Goal: Task Accomplishment & Management: Manage account settings

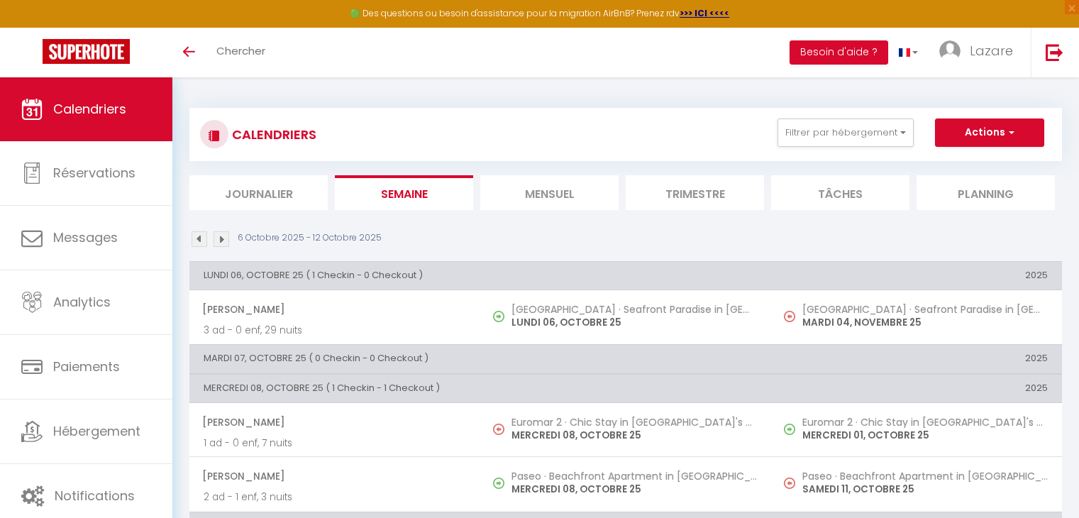
scroll to position [332, 0]
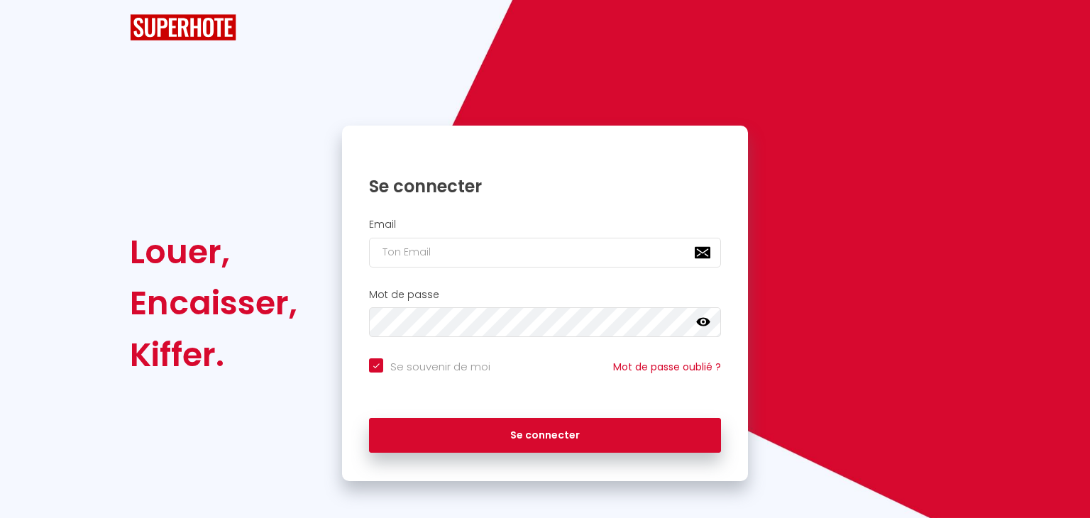
checkbox input "true"
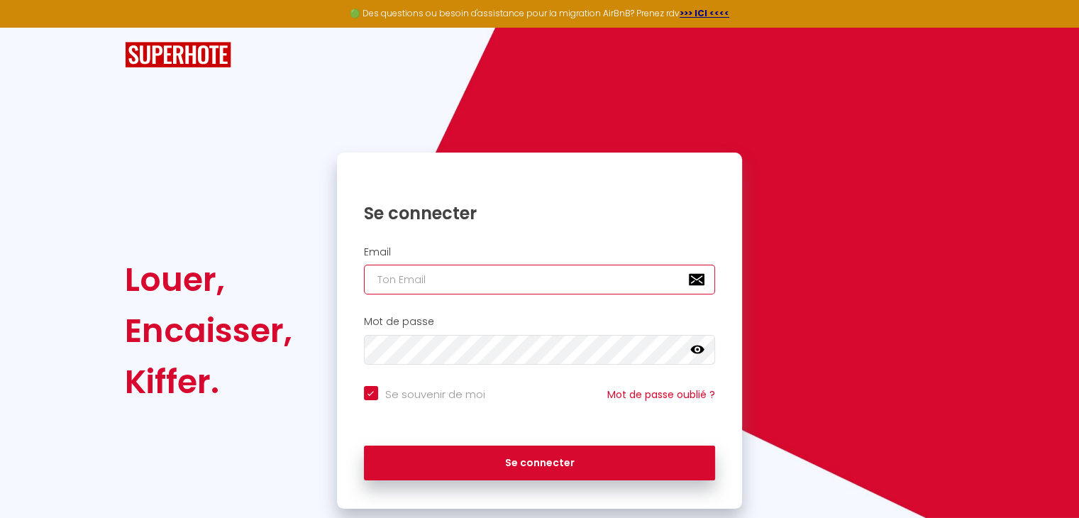
click at [486, 280] on input "email" at bounding box center [540, 280] width 352 height 30
click at [500, 279] on input "email" at bounding box center [540, 280] width 352 height 30
type input "l"
checkbox input "true"
type input "la"
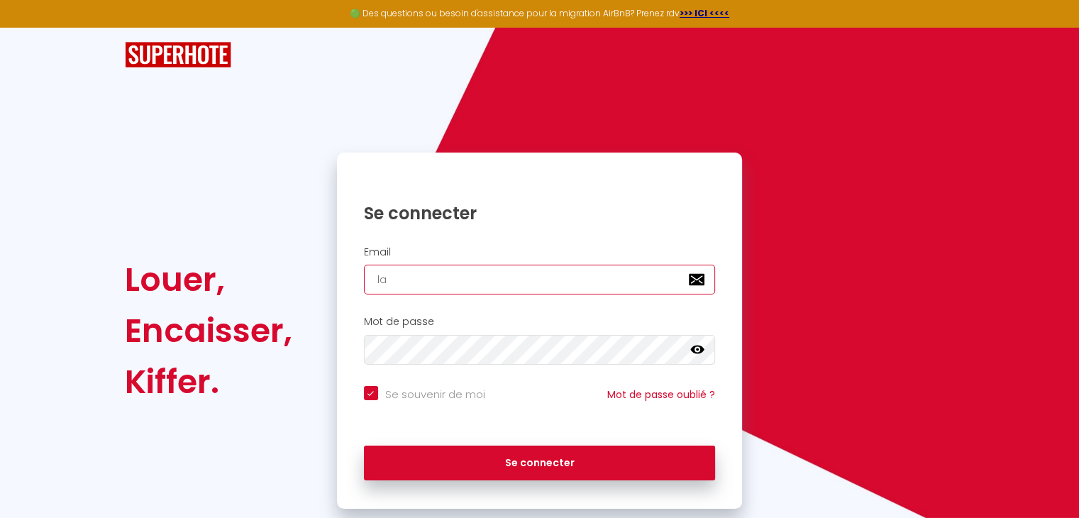
checkbox input "true"
type input "laz"
checkbox input "true"
type input "laza"
checkbox input "true"
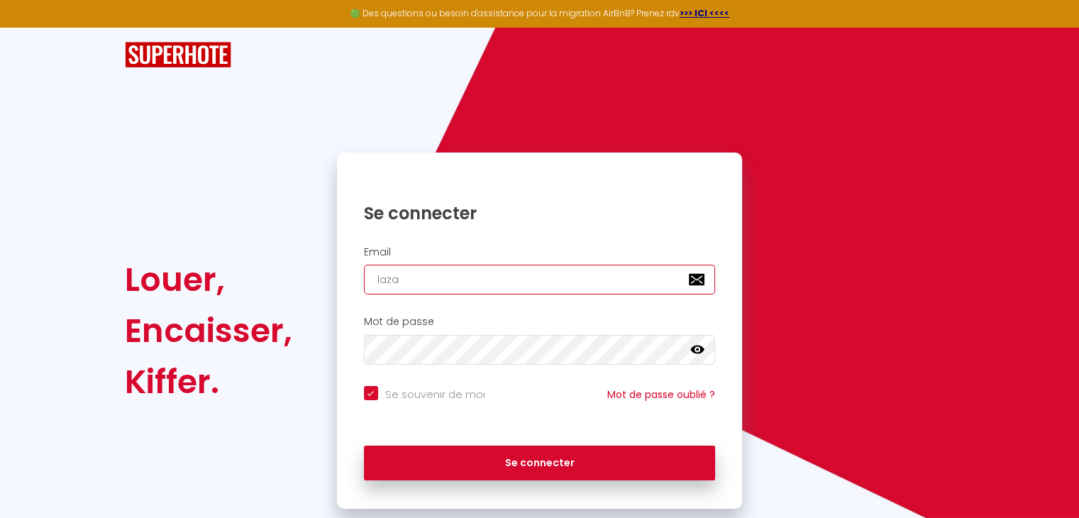
type input "[PERSON_NAME]"
checkbox input "true"
type input "lazare"
checkbox input "true"
type input "lazarec"
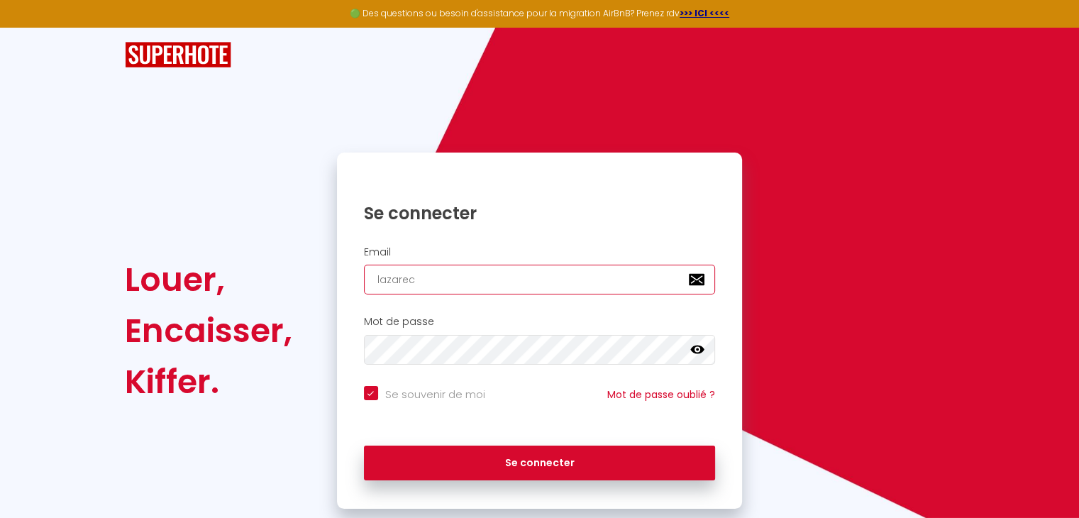
checkbox input "true"
type input "lazareca"
checkbox input "true"
type input "lazarecas"
checkbox input "true"
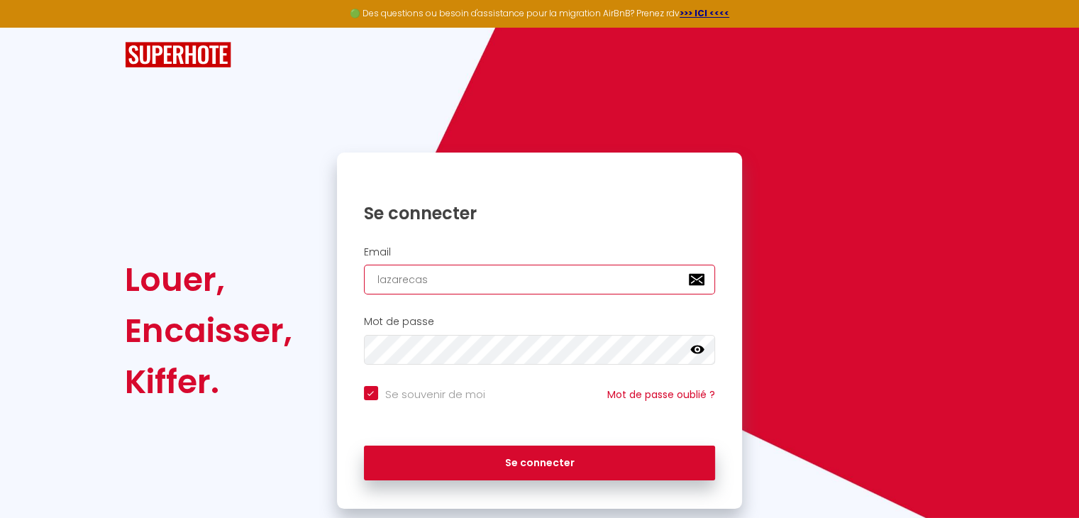
type input "lazarecasa"
checkbox input "true"
type input "lazarecasa@"
checkbox input "true"
type input "lazarecasa@g"
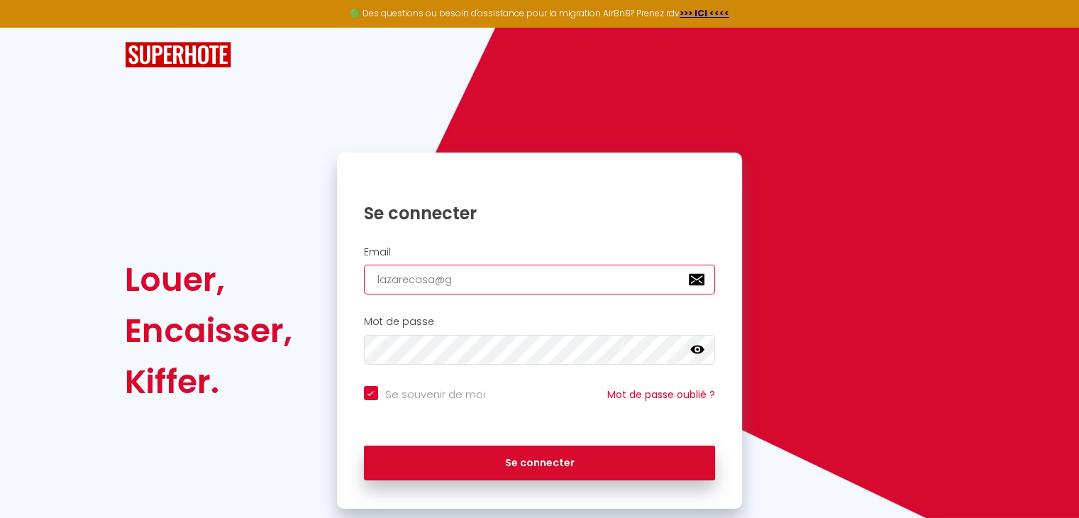
checkbox input "true"
type input "lazarecasa@gm"
checkbox input "true"
type input "lazarecasa@gma"
checkbox input "true"
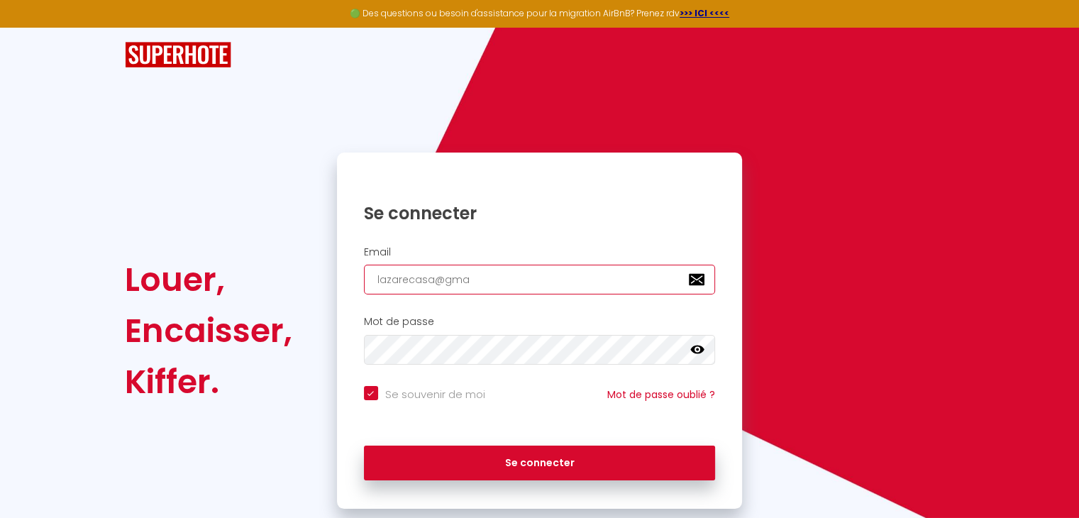
type input "lazarecasa@gmai"
checkbox input "true"
type input "[EMAIL_ADDRESS]"
checkbox input "true"
type input "[EMAIL_ADDRESS]."
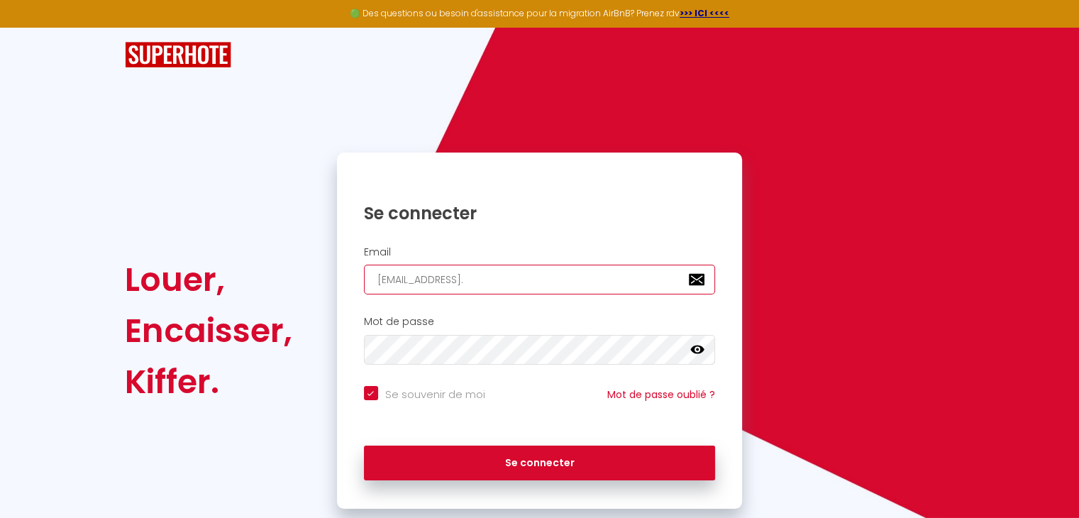
checkbox input "true"
type input "lazarecasa@gmail.c"
checkbox input "true"
type input "[EMAIL_ADDRESS][DOMAIN_NAME]"
checkbox input "true"
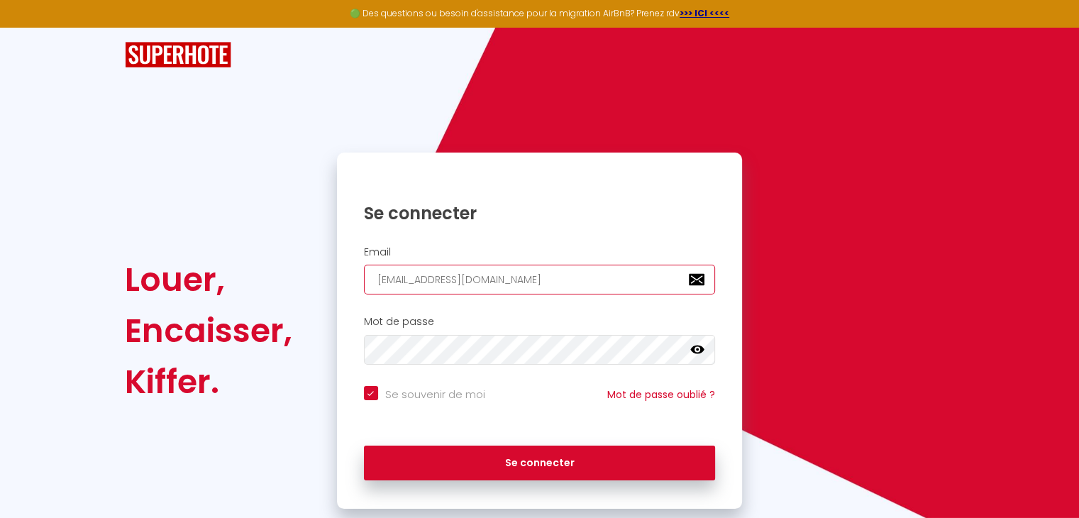
type input "[EMAIL_ADDRESS][DOMAIN_NAME]"
checkbox input "true"
type input "[EMAIL_ADDRESS][DOMAIN_NAME]"
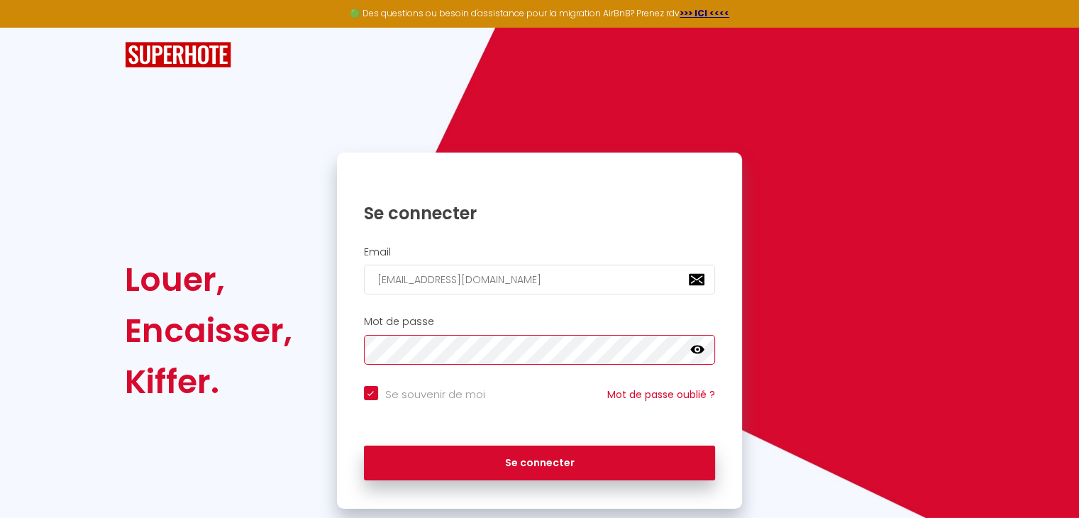
click at [364, 446] on button "Se connecter" at bounding box center [540, 463] width 352 height 35
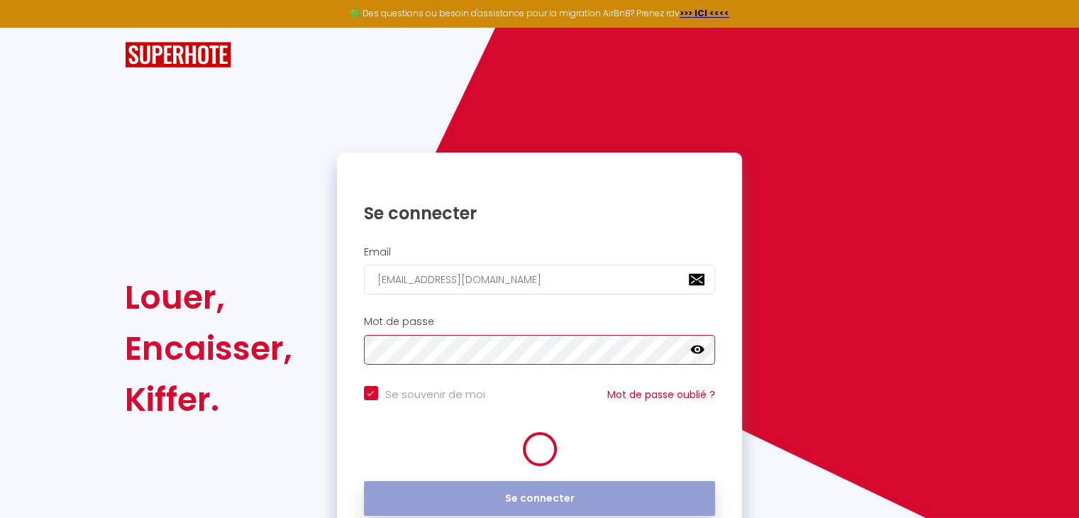
checkbox input "true"
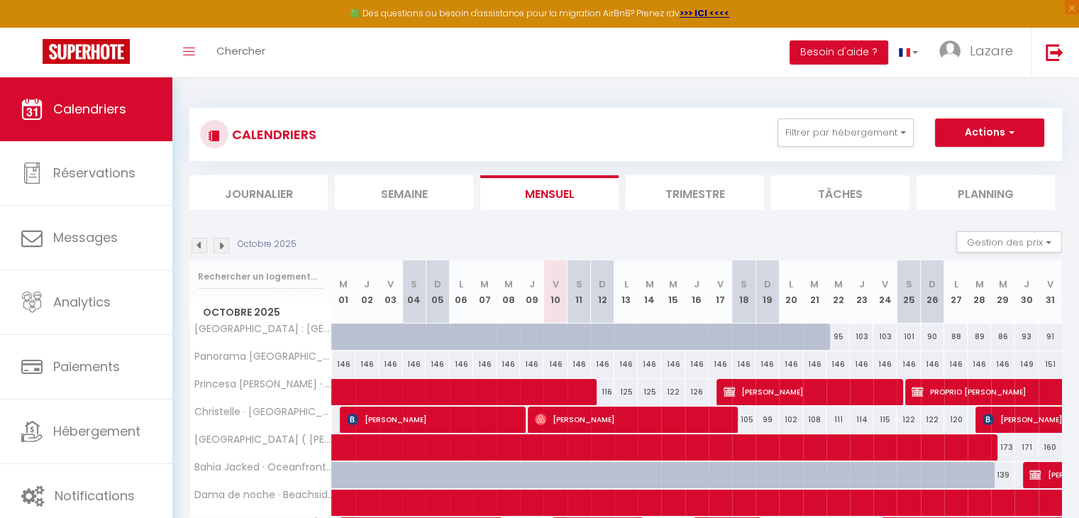
click at [443, 197] on li "Semaine" at bounding box center [404, 192] width 138 height 35
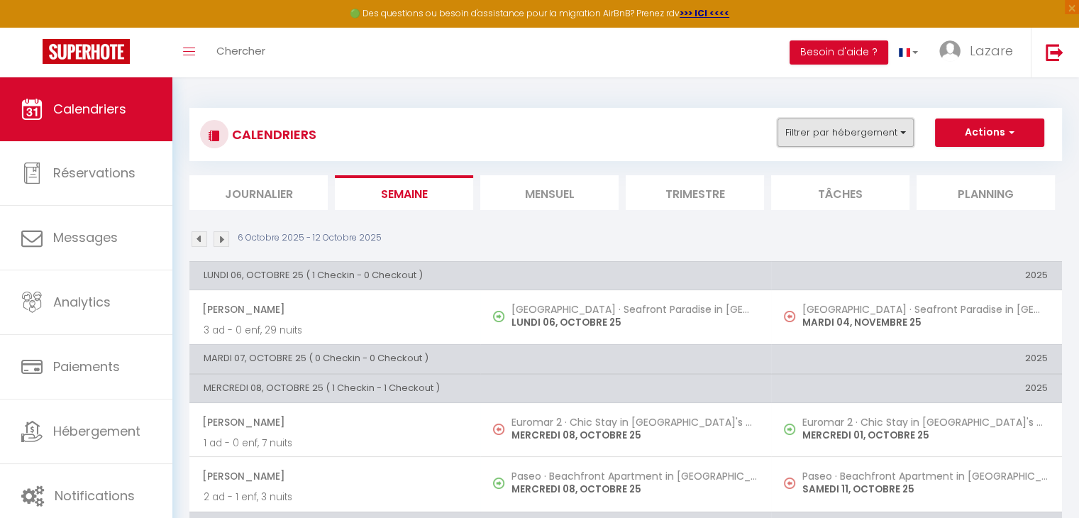
click at [827, 142] on button "Filtrer par hébergement" at bounding box center [846, 132] width 136 height 28
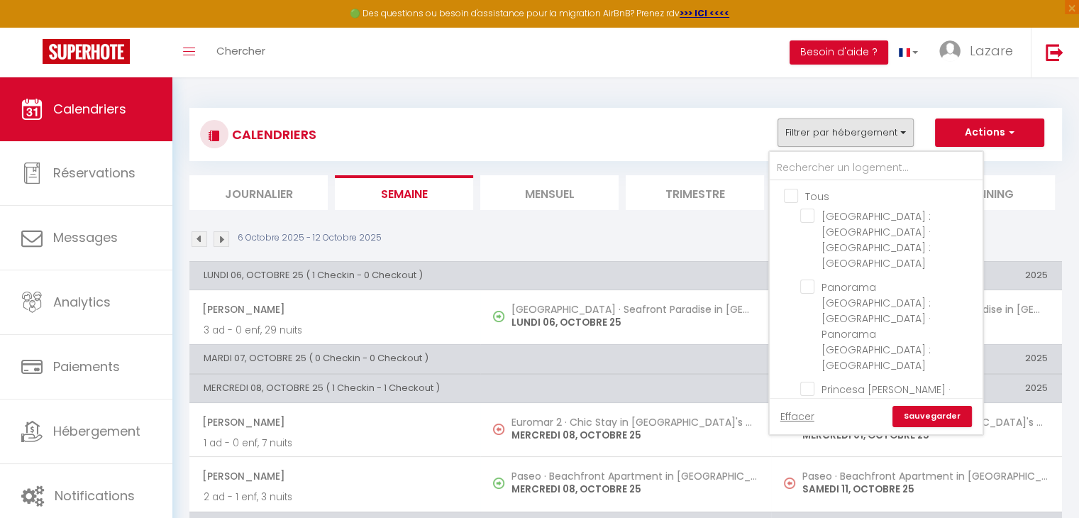
click at [548, 199] on li "Mensuel" at bounding box center [549, 192] width 138 height 35
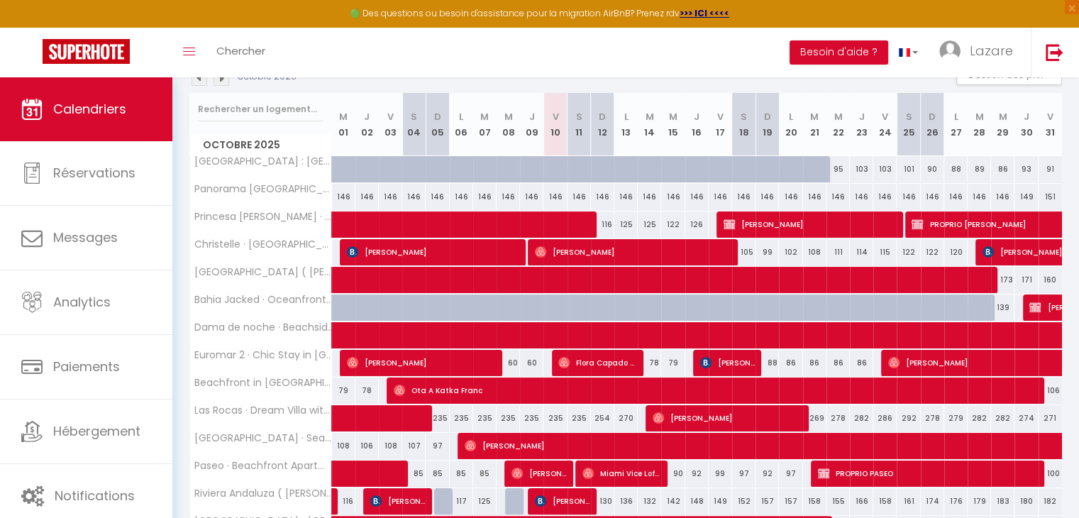
scroll to position [170, 0]
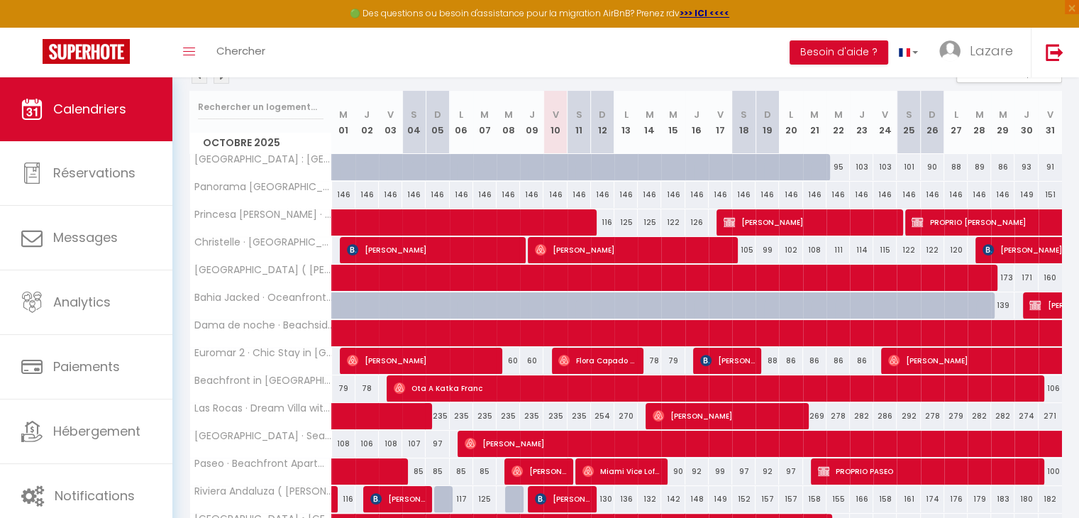
click at [482, 300] on div at bounding box center [493, 313] width 23 height 27
type input "112"
type input "[DATE] Octobre 2025"
type input "Mer 08 Octobre 2025"
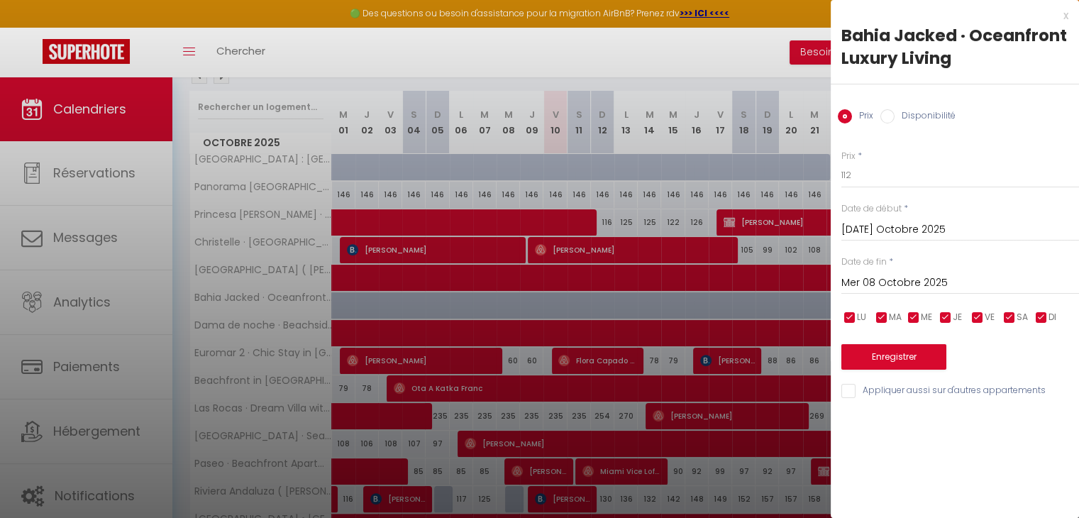
click at [653, 289] on div at bounding box center [539, 259] width 1079 height 518
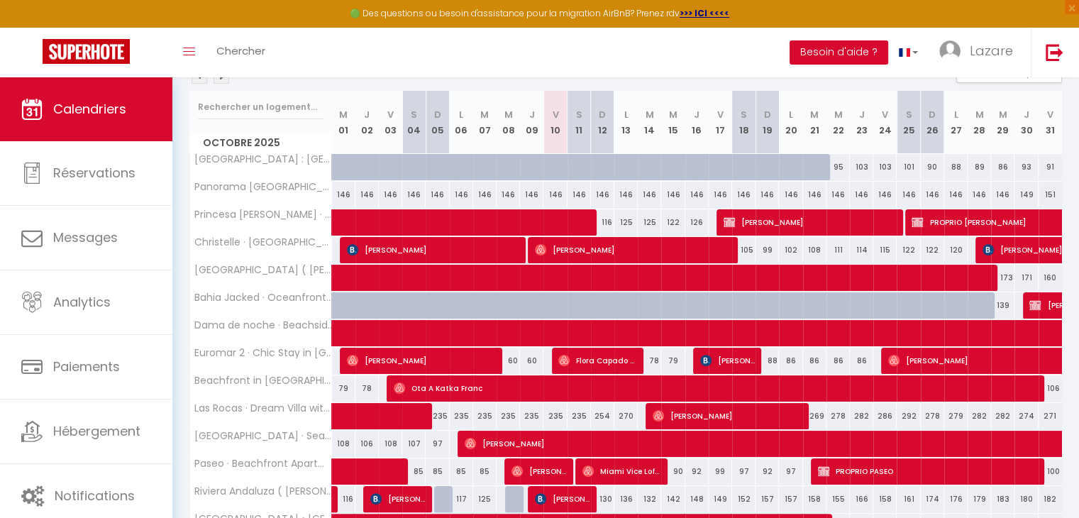
click at [612, 309] on div at bounding box center [611, 313] width 23 height 27
type input "132"
type input "Dim 12 Octobre 2025"
type input "Lun 13 Octobre 2025"
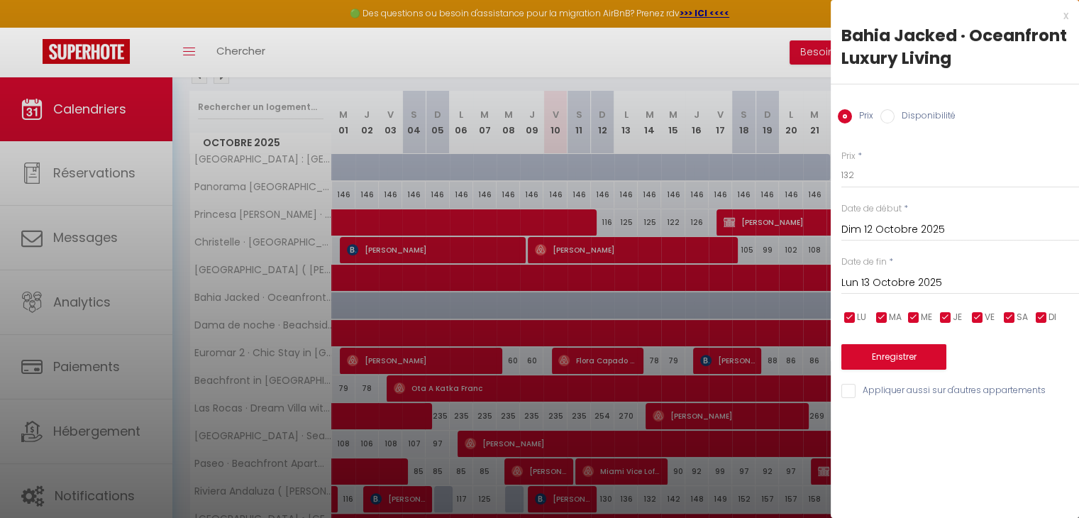
click at [647, 344] on div at bounding box center [539, 259] width 1079 height 518
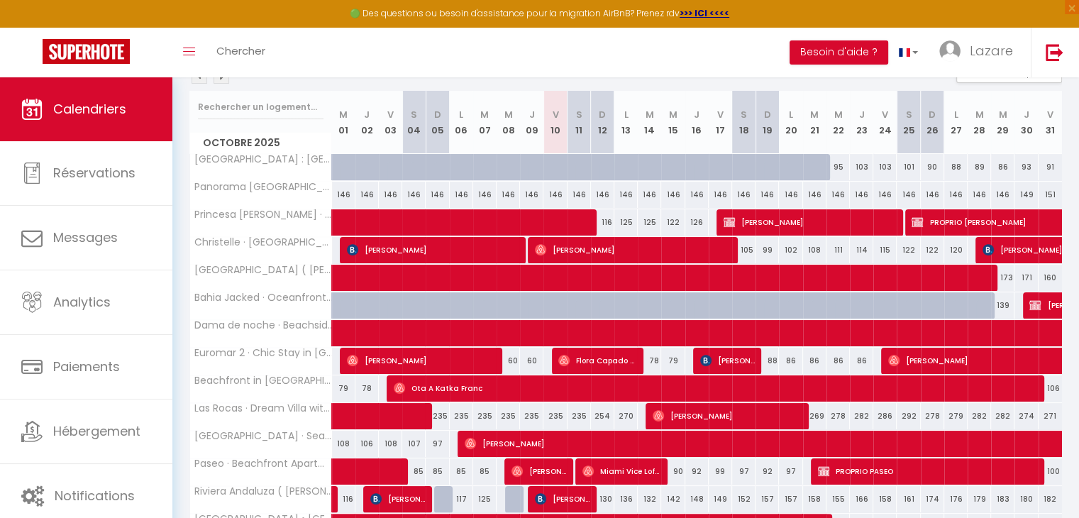
click at [827, 302] on div at bounding box center [838, 305] width 23 height 27
type input "155"
type input "Mer 22 Octobre 2025"
type input "Jeu 23 Octobre 2025"
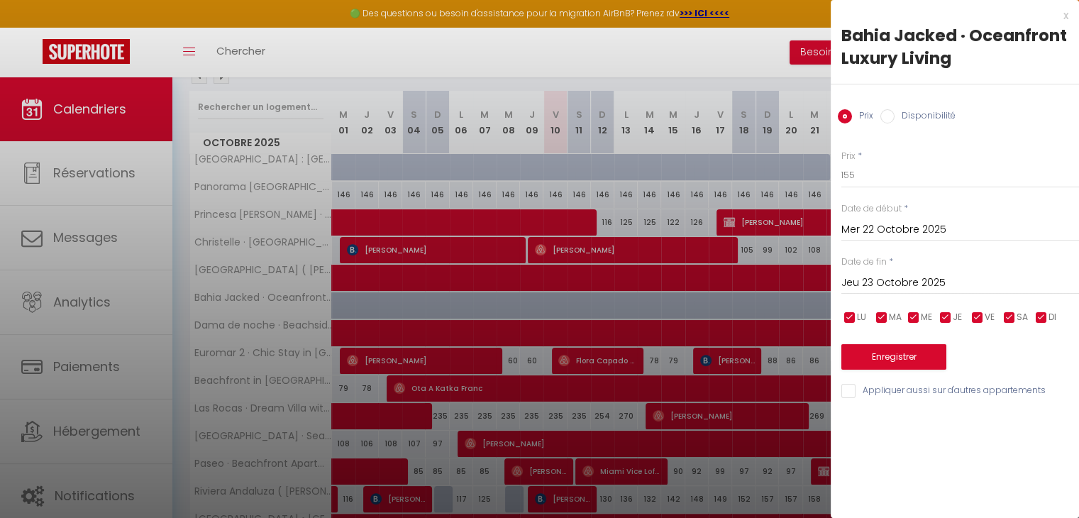
click at [885, 115] on input "Disponibilité" at bounding box center [888, 116] width 14 height 14
radio input "true"
radio input "false"
click at [875, 357] on button "Enregistrer" at bounding box center [894, 359] width 105 height 26
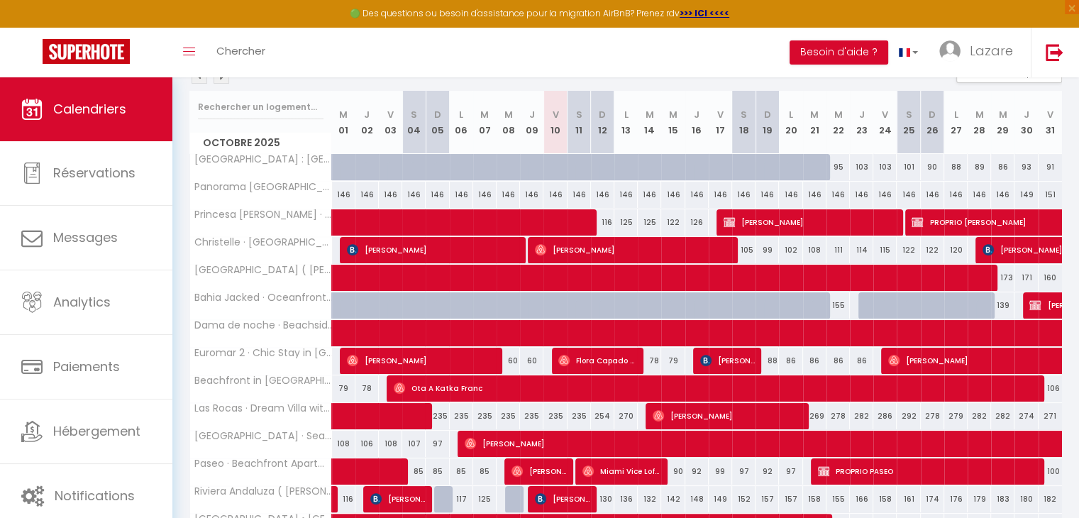
click at [985, 304] on div at bounding box center [987, 313] width 23 height 27
select select "1"
type input "[DATE] Octobre 2025"
type input "Mer 29 Octobre 2025"
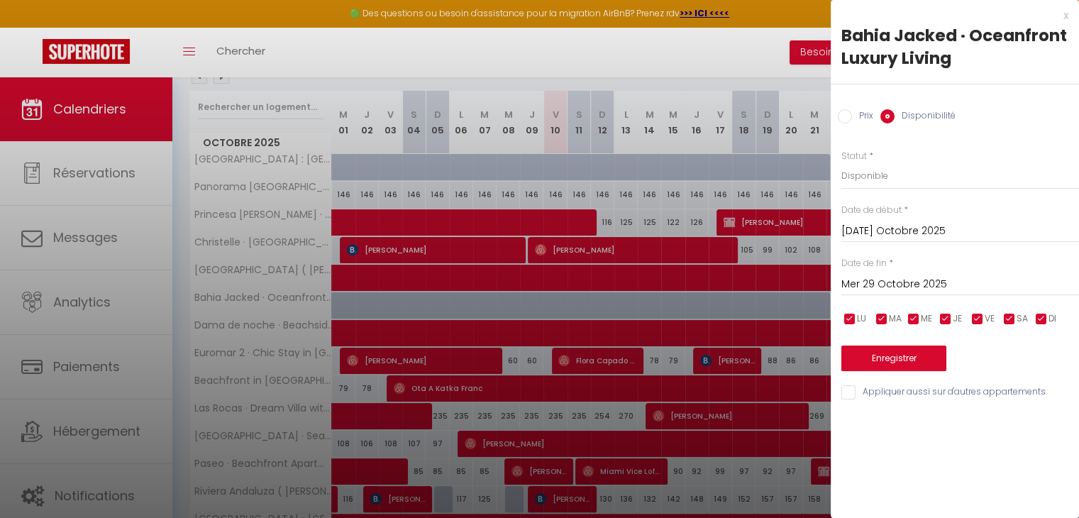
click at [931, 225] on input "[DATE] Octobre 2025" at bounding box center [961, 231] width 238 height 18
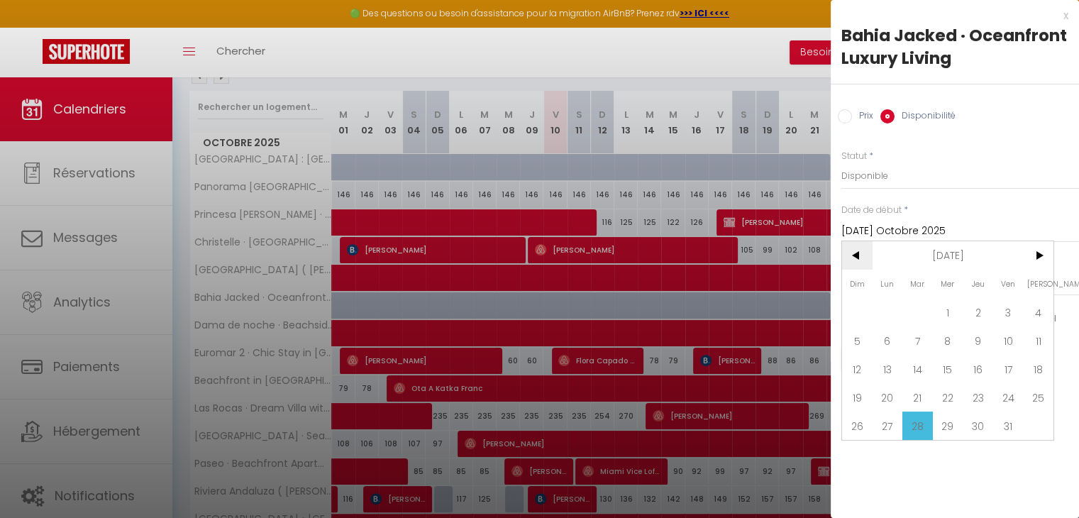
click at [857, 251] on span "<" at bounding box center [857, 255] width 31 height 28
click at [890, 416] on span "29" at bounding box center [888, 426] width 31 height 28
type input "Lun 29 Septembre 2025"
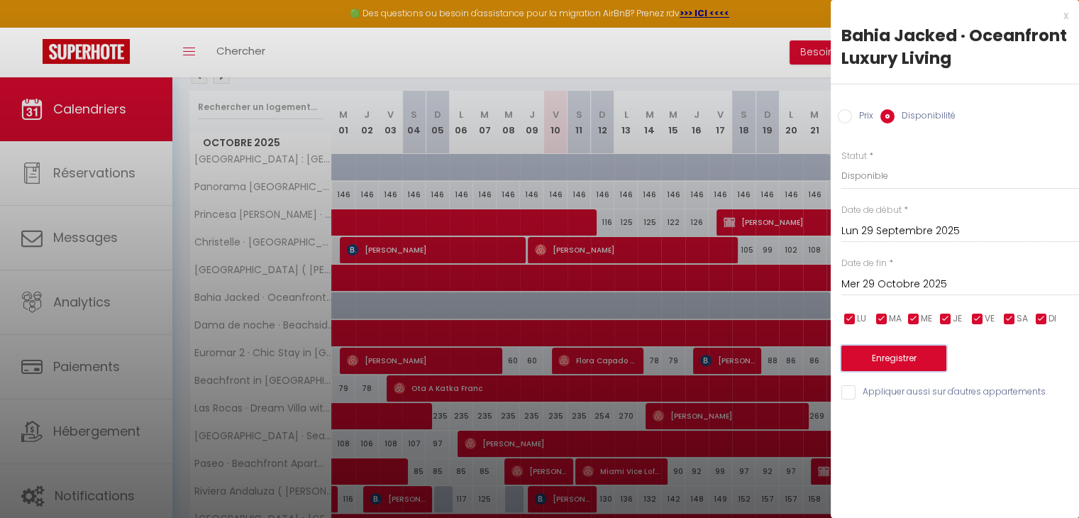
click at [886, 353] on button "Enregistrer" at bounding box center [894, 359] width 105 height 26
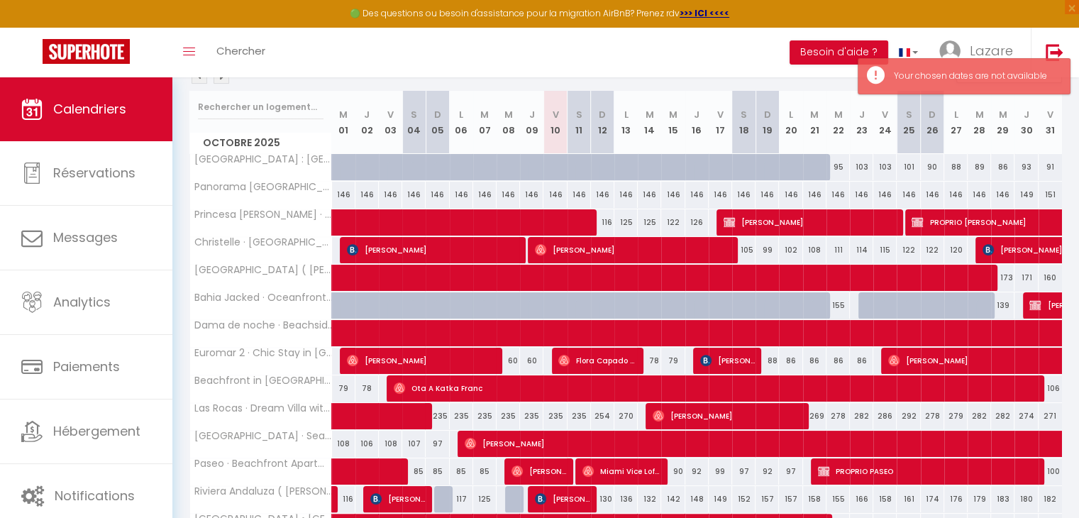
click at [813, 307] on div at bounding box center [823, 313] width 23 height 27
type input "[DATE] Octobre 2025"
type input "Mer 22 Octobre 2025"
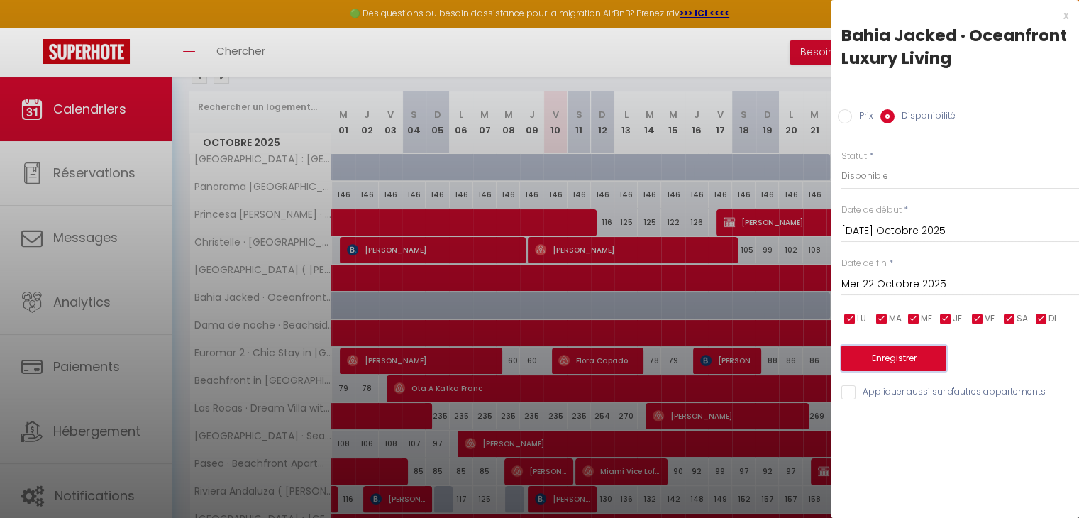
click at [893, 350] on button "Enregistrer" at bounding box center [894, 359] width 105 height 26
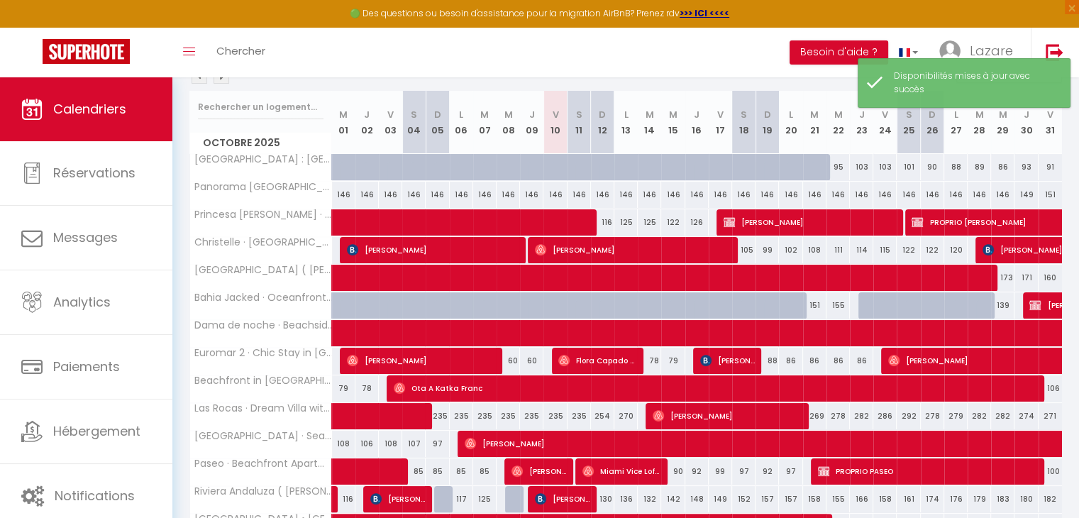
click at [793, 304] on div at bounding box center [799, 313] width 23 height 27
select select "1"
type input "Lun 20 Octobre 2025"
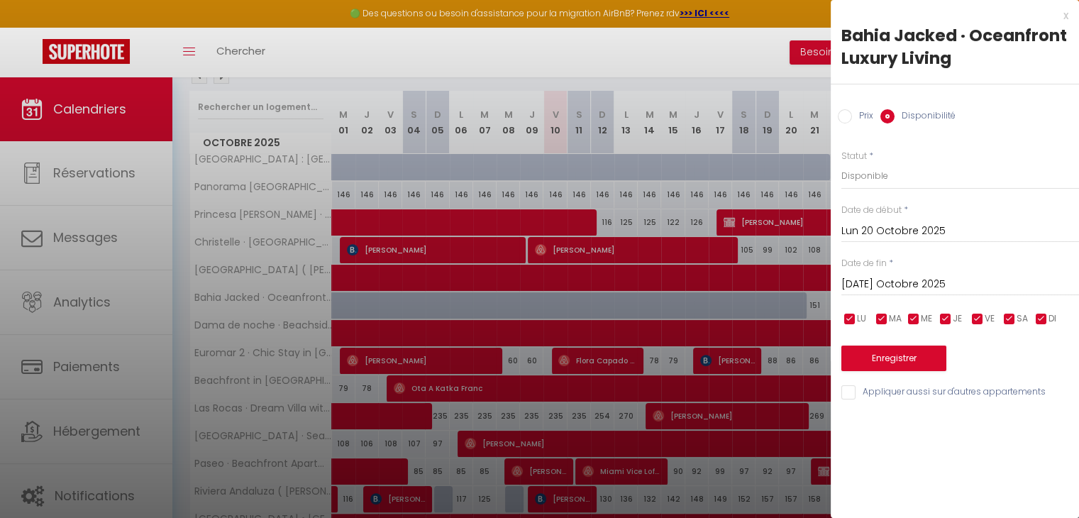
click at [893, 277] on input "[DATE] Octobre 2025" at bounding box center [961, 284] width 238 height 18
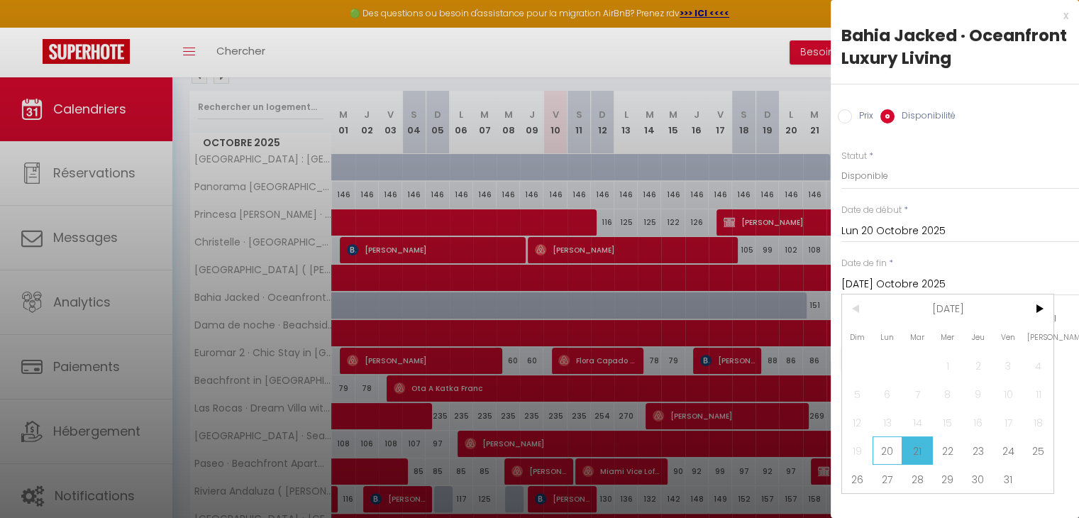
click at [888, 451] on span "20" at bounding box center [888, 450] width 31 height 28
type input "Lun 20 Octobre 2025"
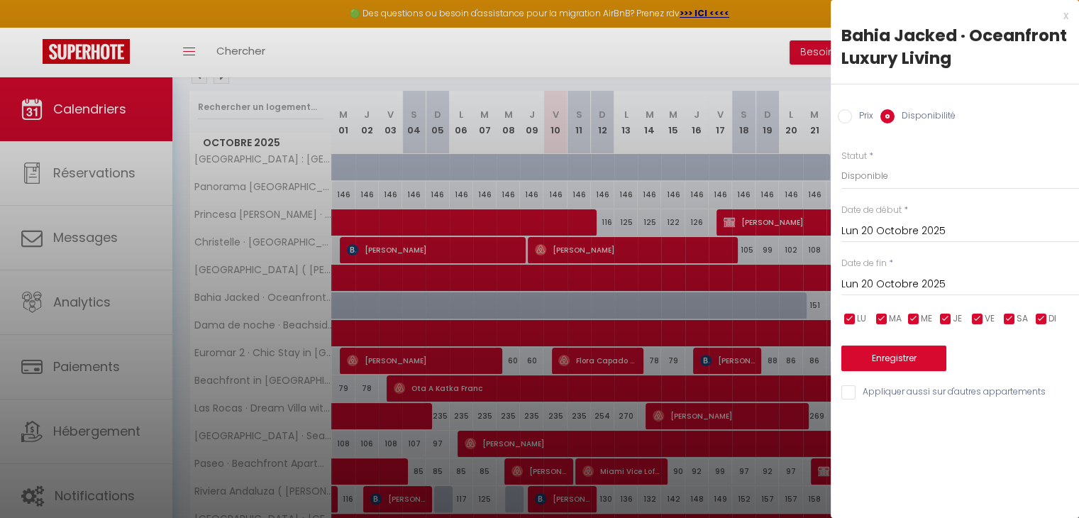
click at [886, 230] on input "Lun 20 Octobre 2025" at bounding box center [961, 231] width 238 height 18
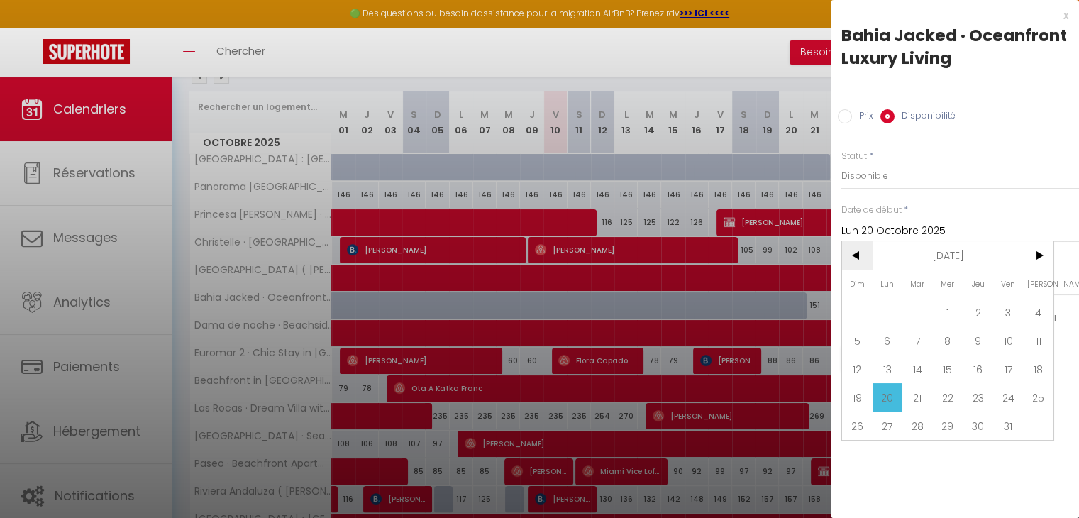
click at [859, 248] on span "<" at bounding box center [857, 255] width 31 height 28
click at [897, 428] on span "29" at bounding box center [888, 426] width 31 height 28
type input "Lun 29 Septembre 2025"
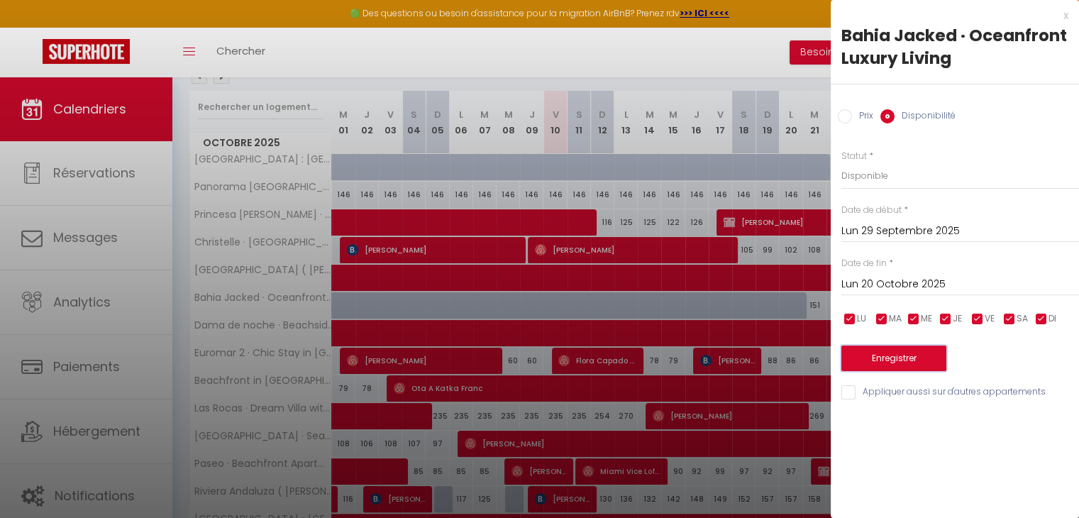
click at [883, 351] on button "Enregistrer" at bounding box center [894, 359] width 105 height 26
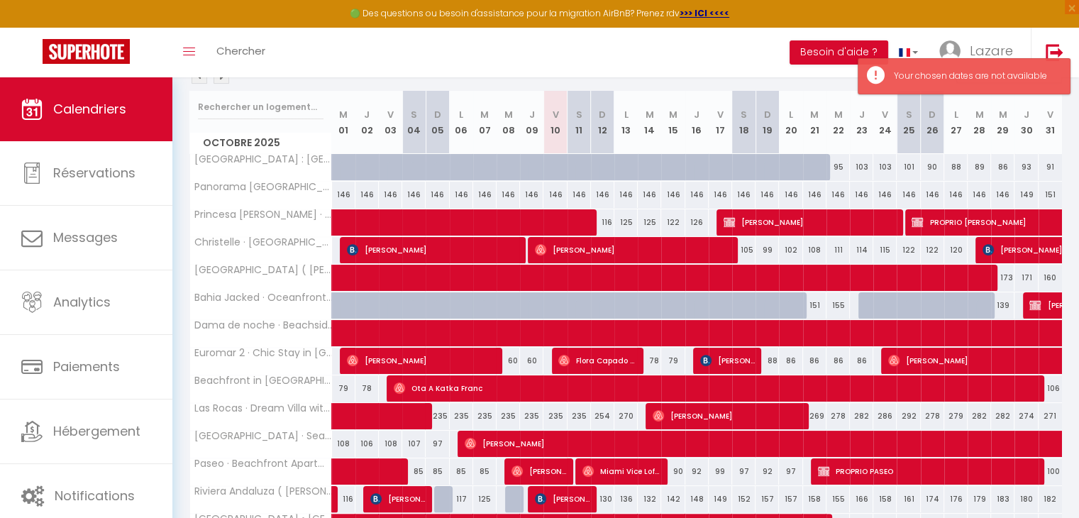
click at [801, 310] on div at bounding box center [799, 313] width 23 height 27
type input "Lun 20 Octobre 2025"
type input "[DATE] Octobre 2025"
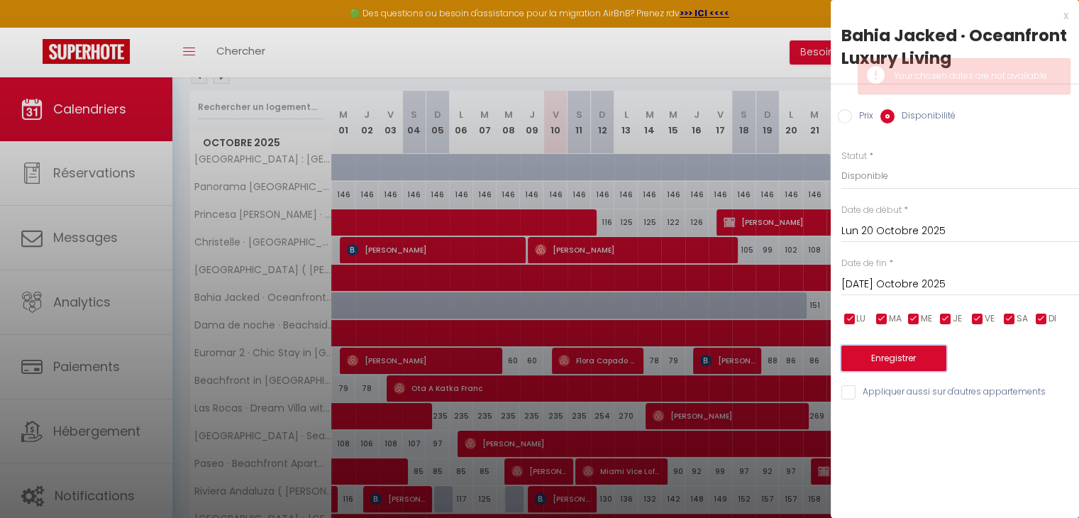
click at [928, 358] on button "Enregistrer" at bounding box center [894, 359] width 105 height 26
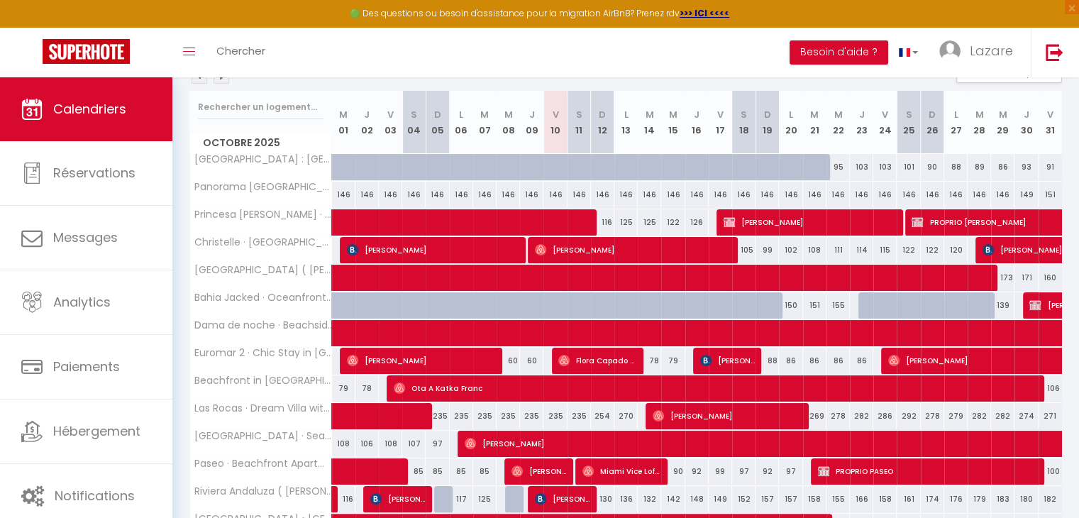
click at [770, 307] on div at bounding box center [775, 313] width 23 height 27
select select "1"
type input "Dim 19 Octobre 2025"
type input "Lun 20 Octobre 2025"
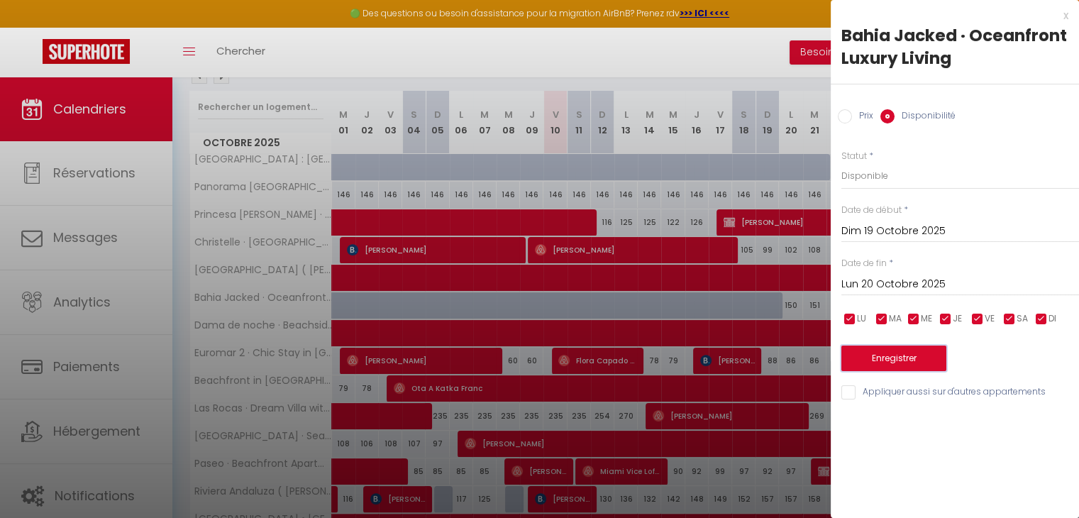
click at [910, 358] on button "Enregistrer" at bounding box center [894, 359] width 105 height 26
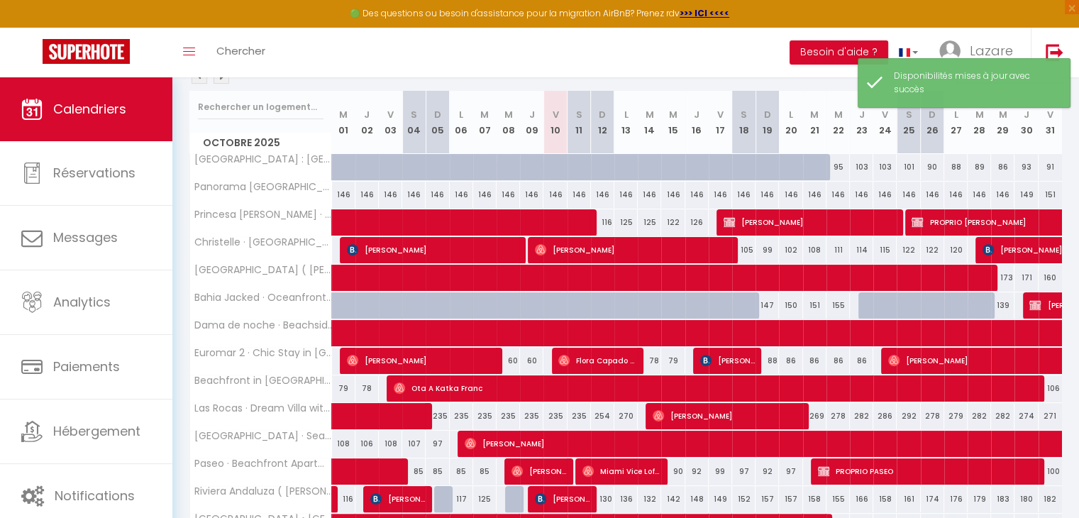
click at [979, 305] on div at bounding box center [987, 313] width 23 height 27
select select "1"
type input "[DATE] Octobre 2025"
type input "Mer 29 Octobre 2025"
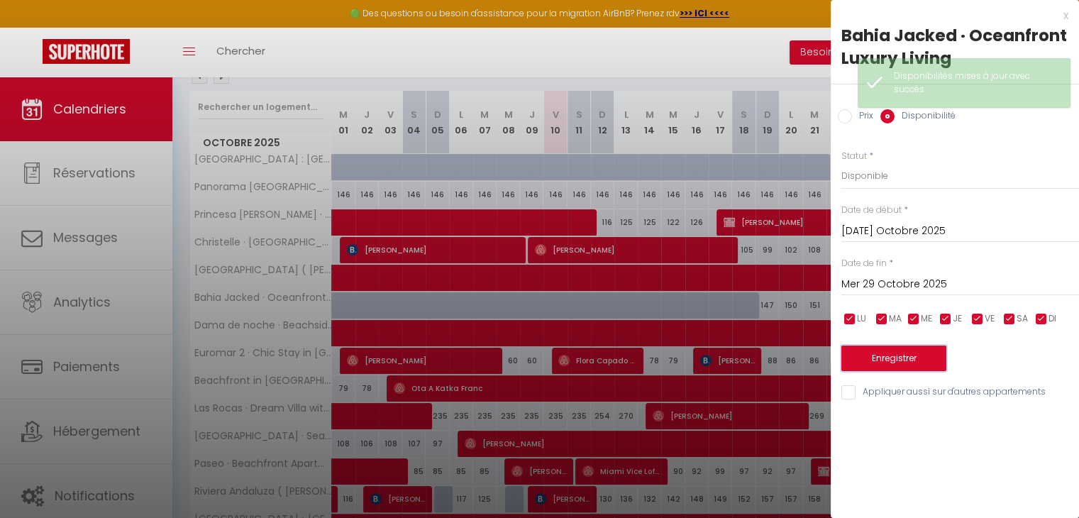
click at [928, 360] on button "Enregistrer" at bounding box center [894, 359] width 105 height 26
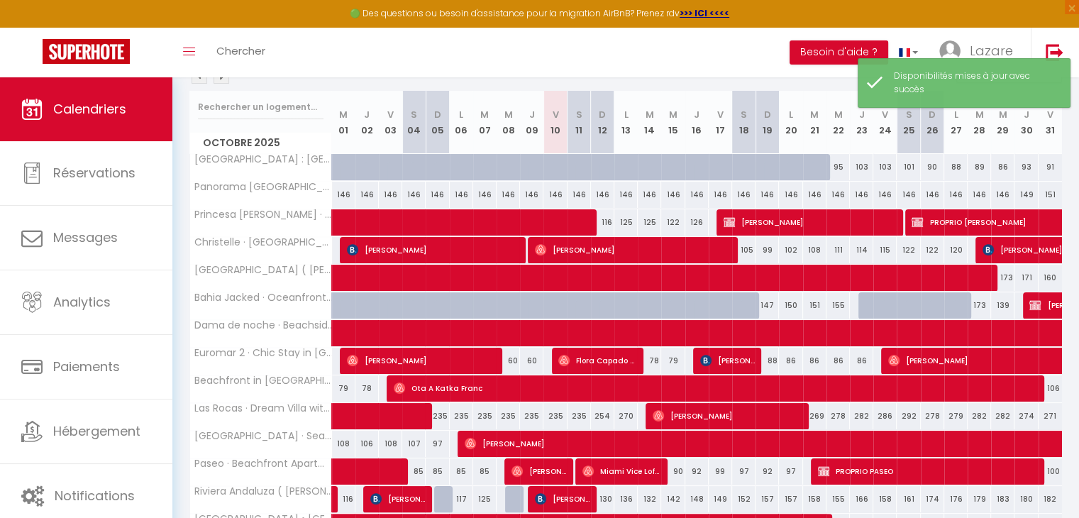
click at [966, 308] on div at bounding box center [964, 313] width 23 height 27
select select "1"
type input "Lun 27 Octobre 2025"
type input "[DATE] Octobre 2025"
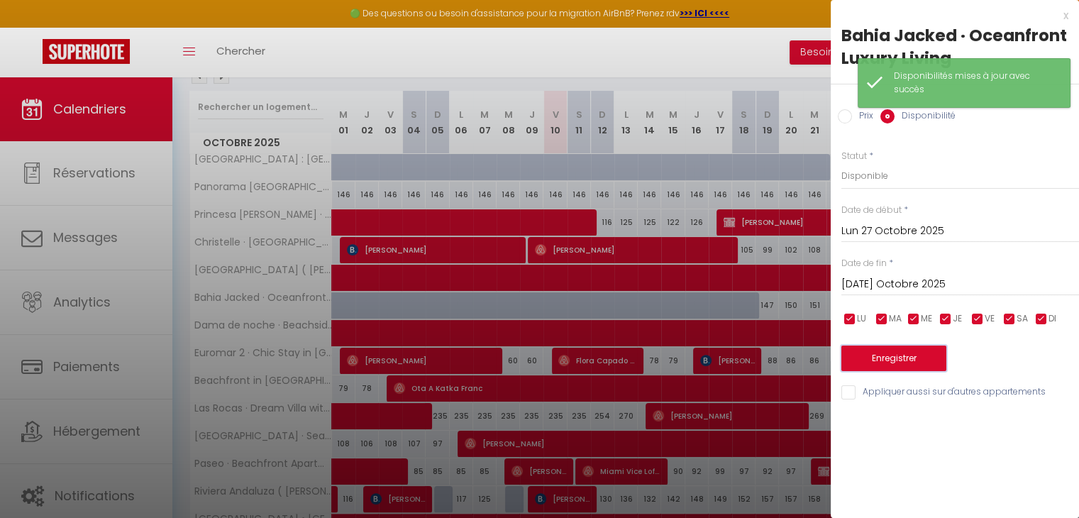
click at [937, 364] on button "Enregistrer" at bounding box center [894, 359] width 105 height 26
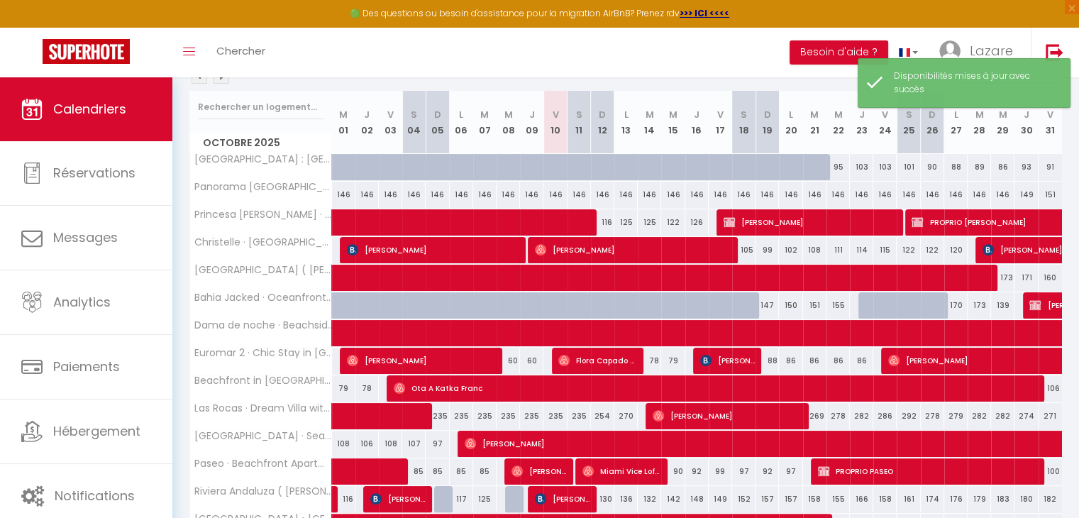
click at [941, 310] on div at bounding box center [940, 313] width 23 height 27
select select "1"
type input "Dim 26 Octobre 2025"
type input "Lun 27 Octobre 2025"
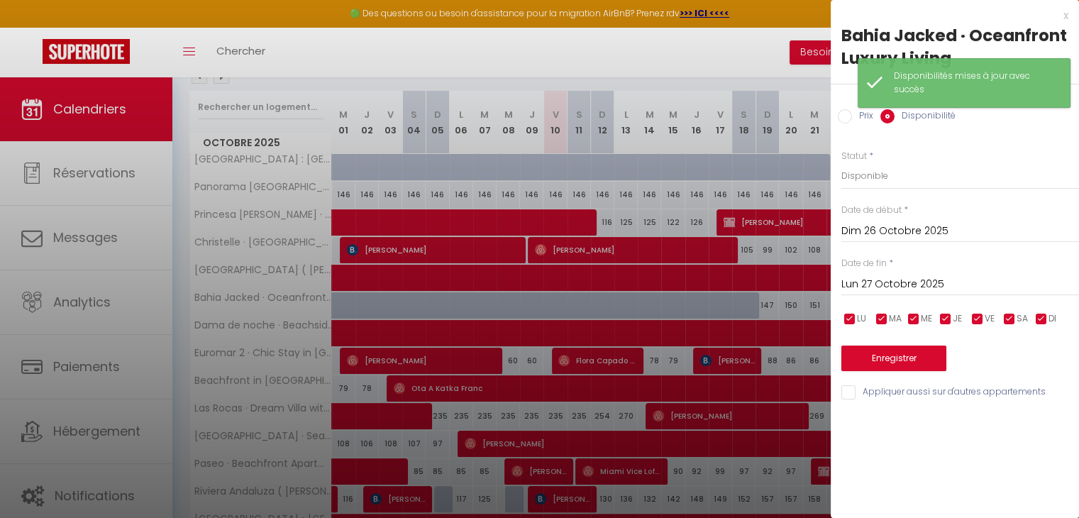
click at [941, 310] on body "🟢 Des questions ou besoin d'assistance pour la migration AirBnB? Prenez rdv >>>…" at bounding box center [539, 354] width 1079 height 893
click at [936, 353] on button "Enregistrer" at bounding box center [894, 359] width 105 height 26
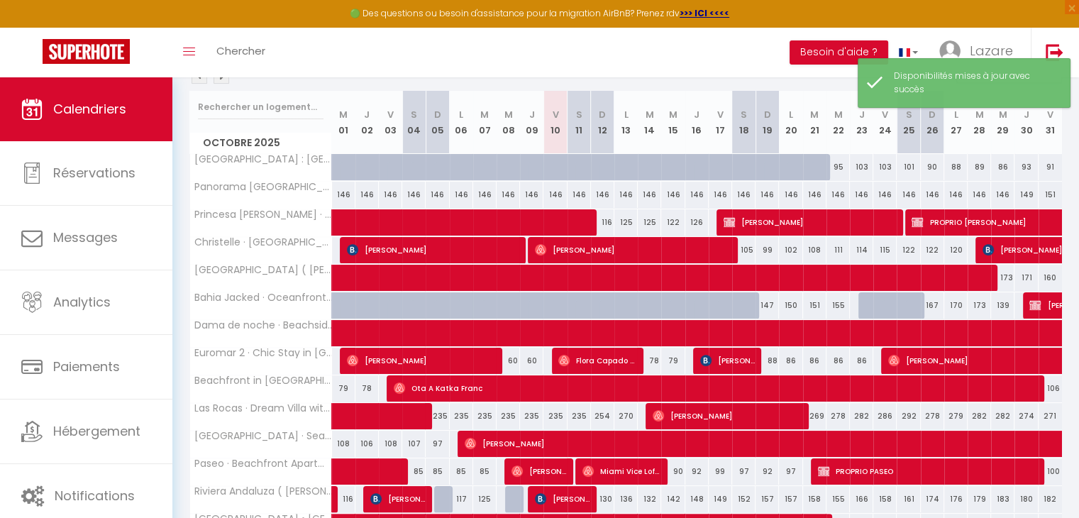
click at [917, 307] on div at bounding box center [916, 313] width 23 height 27
select select "1"
type input "Sam 25 Octobre 2025"
type input "Dim 26 Octobre 2025"
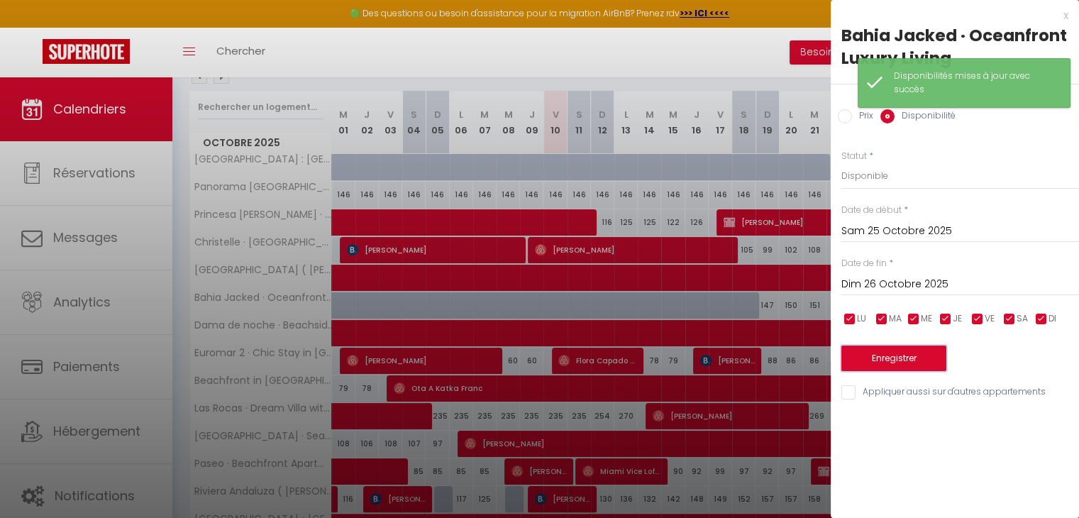
click at [917, 347] on button "Enregistrer" at bounding box center [894, 359] width 105 height 26
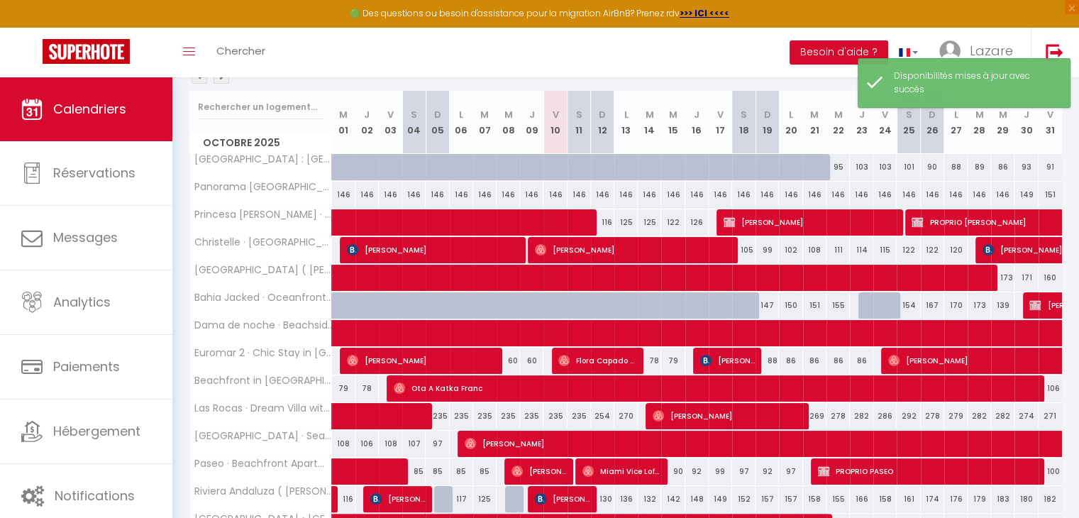
click at [886, 303] on div at bounding box center [893, 313] width 23 height 27
select select "1"
type input "Ven 24 Octobre 2025"
type input "Sam 25 Octobre 2025"
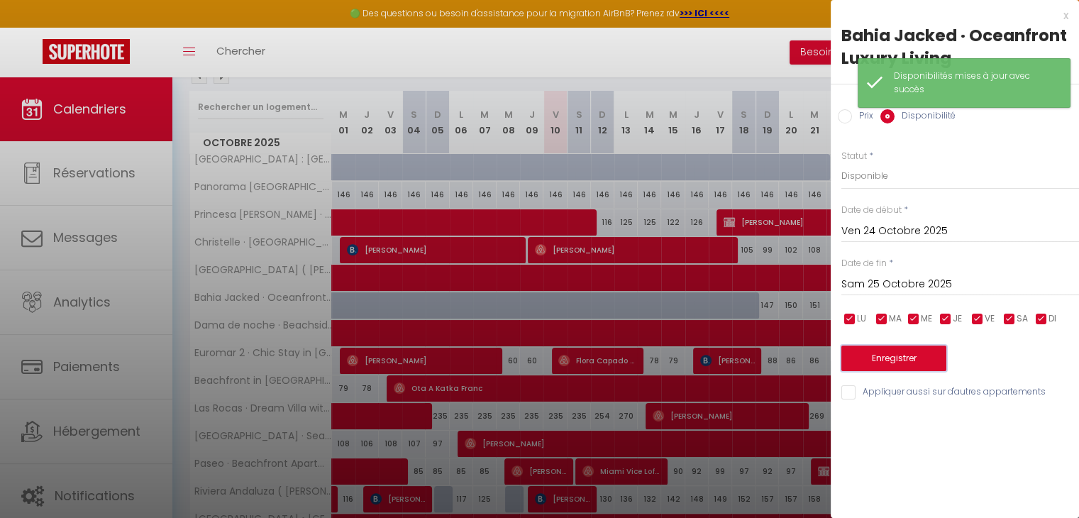
click at [883, 359] on button "Enregistrer" at bounding box center [894, 359] width 105 height 26
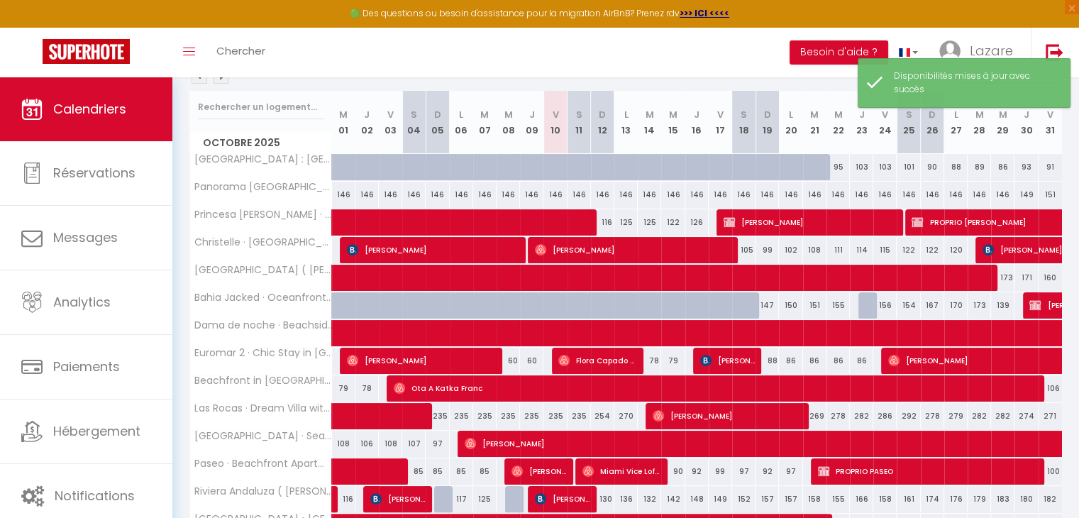
click at [871, 313] on div at bounding box center [870, 305] width 23 height 27
select select "1"
type input "Jeu 23 Octobre 2025"
type input "Ven 24 Octobre 2025"
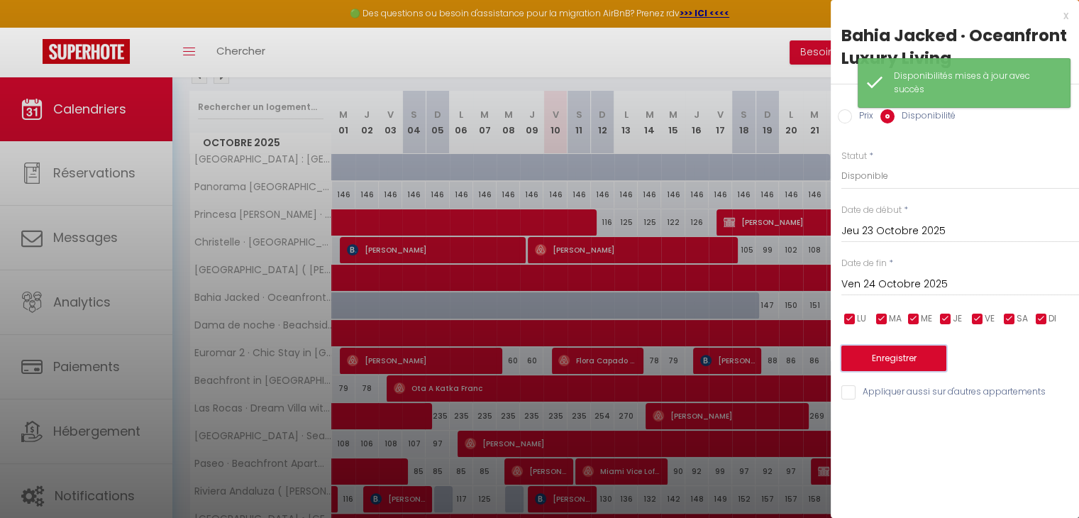
click at [873, 358] on button "Enregistrer" at bounding box center [894, 359] width 105 height 26
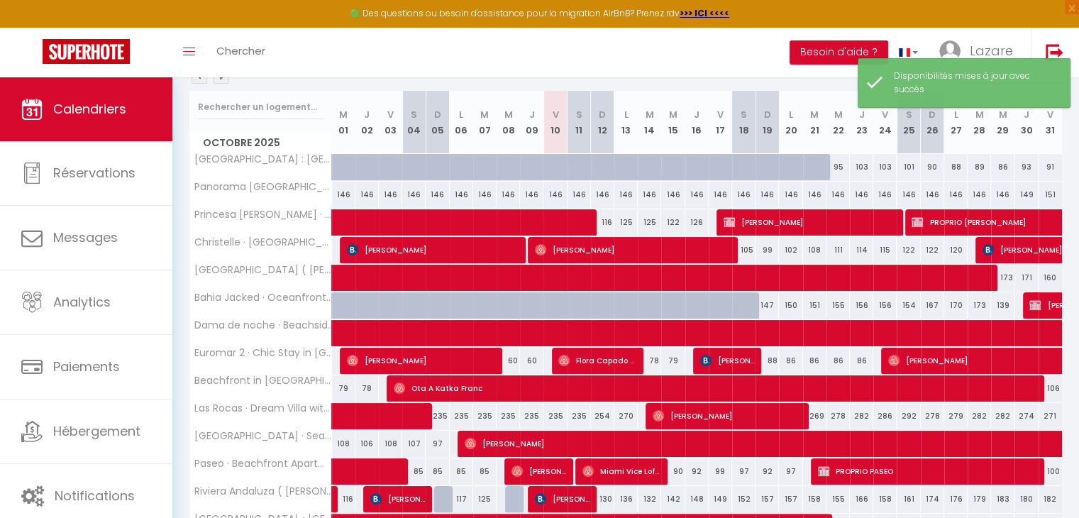
click at [749, 307] on div at bounding box center [752, 313] width 23 height 27
select select "1"
type input "Sam 18 Octobre 2025"
type input "Dim 19 Octobre 2025"
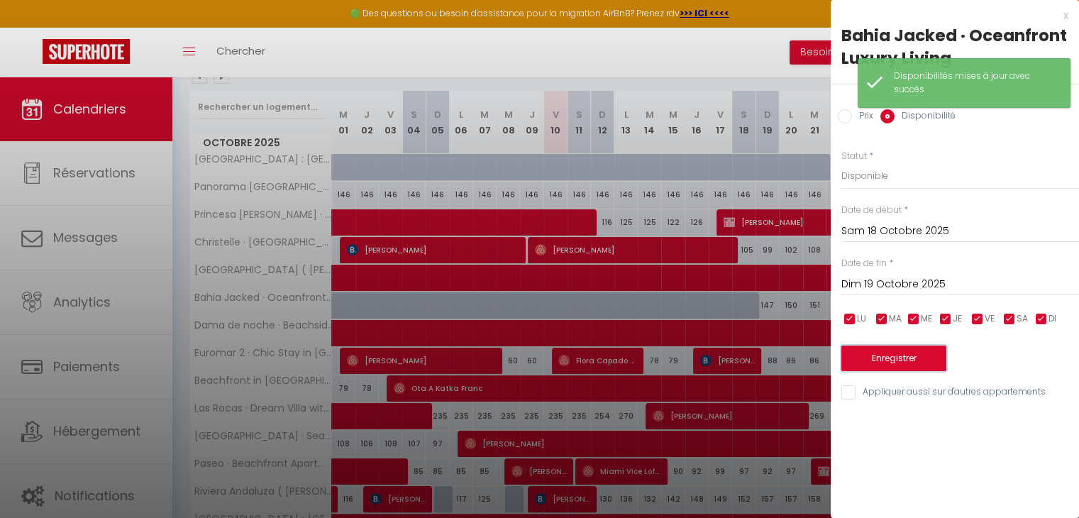
click at [854, 367] on button "Enregistrer" at bounding box center [894, 359] width 105 height 26
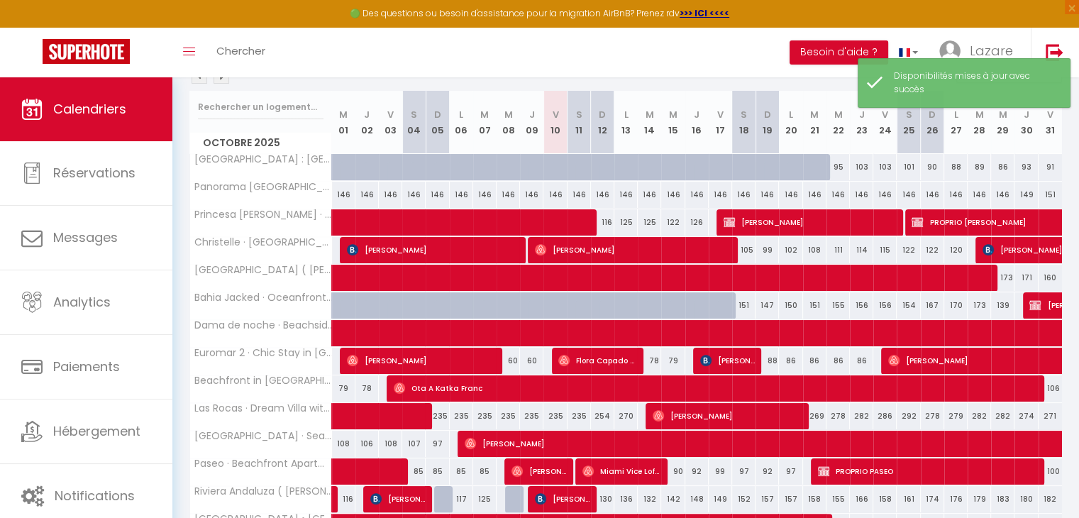
click at [724, 307] on div at bounding box center [728, 313] width 23 height 27
select select "1"
type input "Ven 17 Octobre 2025"
type input "Sam 18 Octobre 2025"
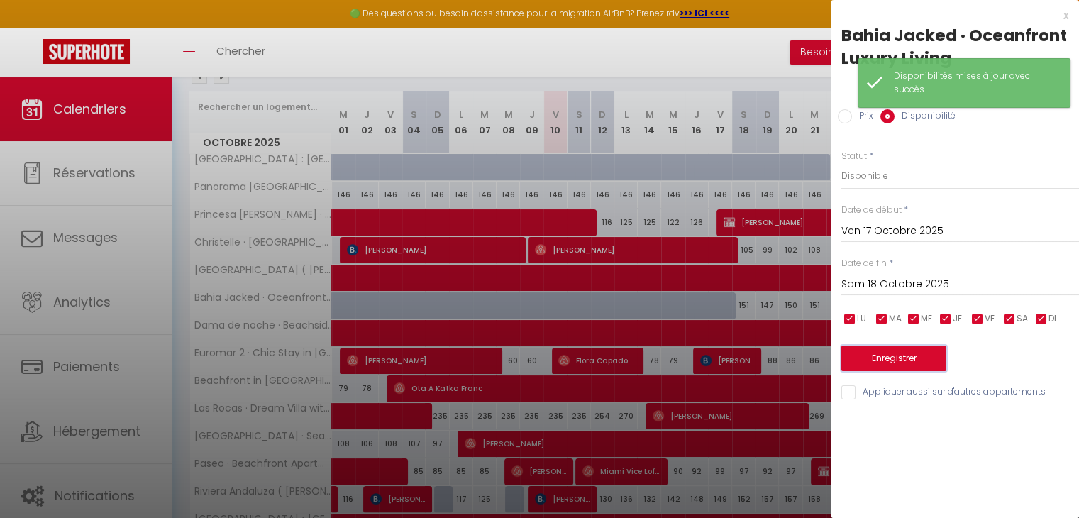
click at [859, 367] on button "Enregistrer" at bounding box center [894, 359] width 105 height 26
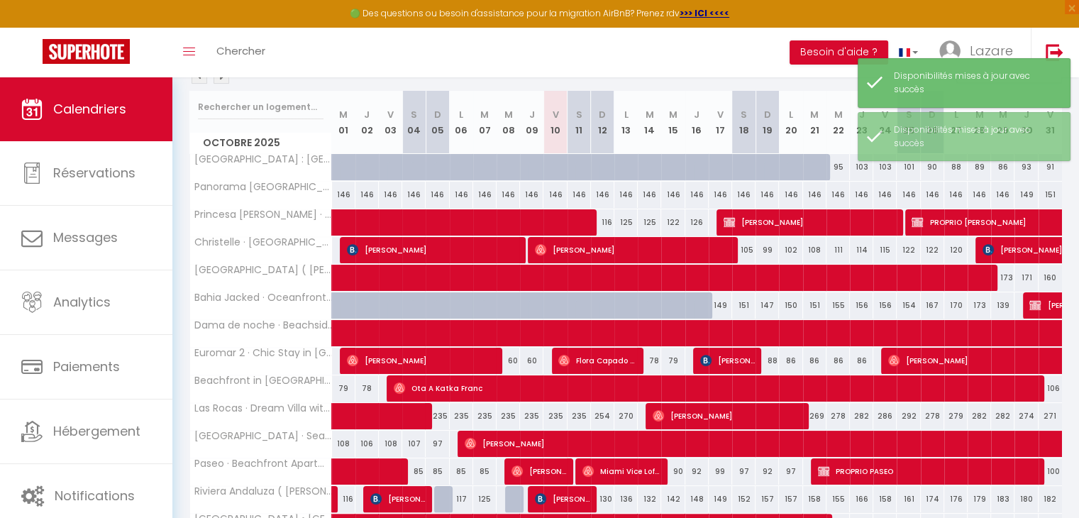
click at [705, 302] on div at bounding box center [705, 313] width 23 height 27
select select "1"
type input "Jeu 16 Octobre 2025"
type input "Ven 17 Octobre 2025"
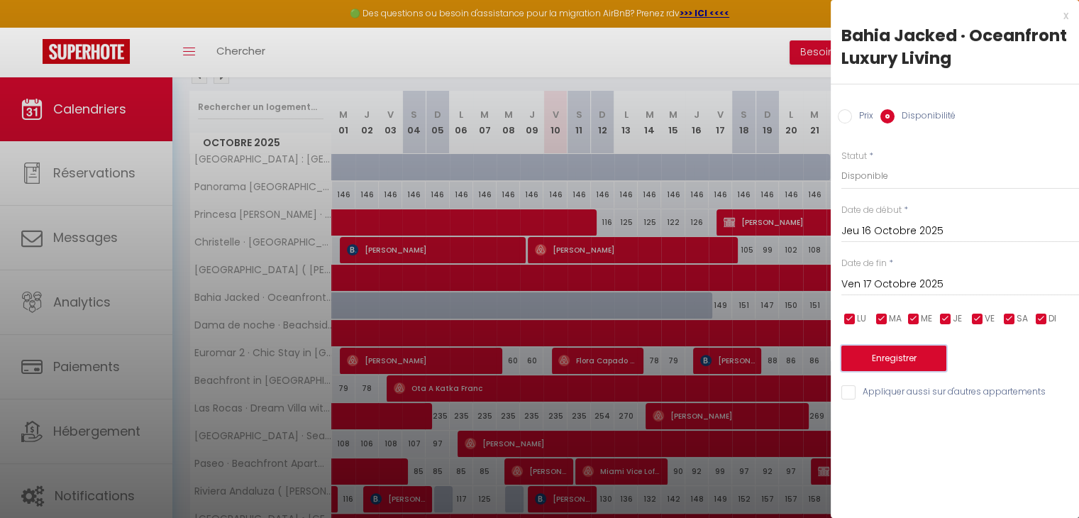
click at [869, 361] on button "Enregistrer" at bounding box center [894, 359] width 105 height 26
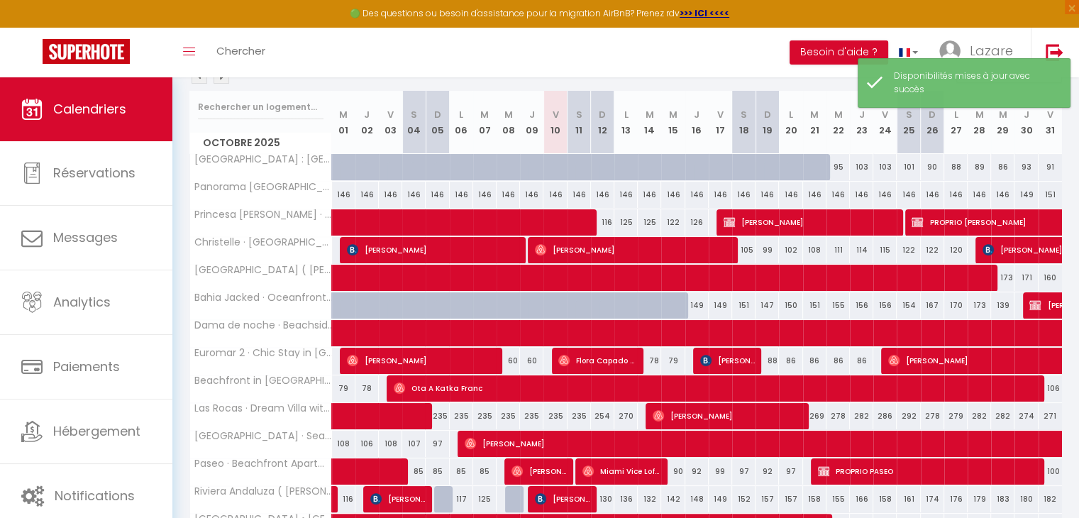
click at [673, 304] on div at bounding box center [681, 313] width 23 height 27
select select "1"
type input "Mer 15 Octobre 2025"
type input "Jeu 16 Octobre 2025"
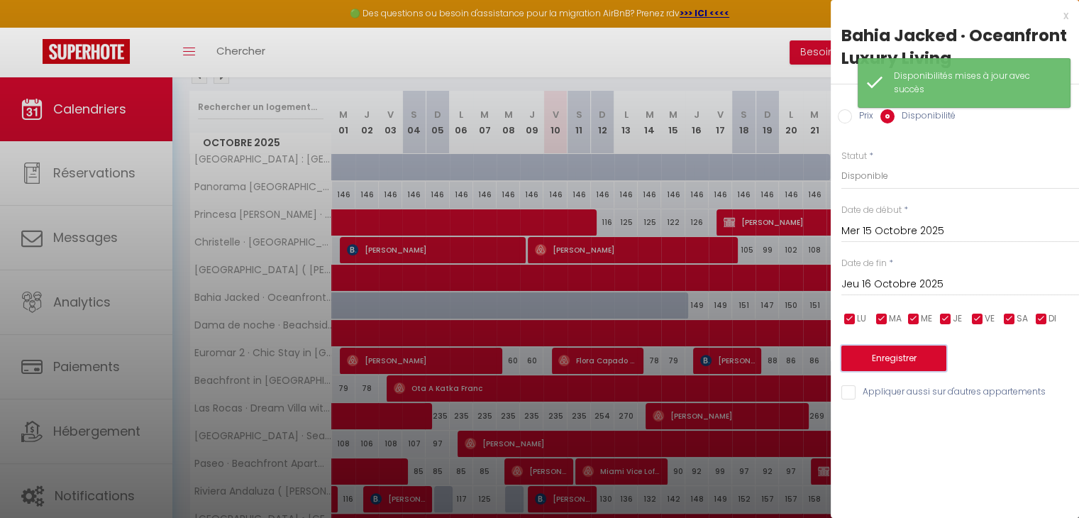
click at [893, 365] on button "Enregistrer" at bounding box center [894, 359] width 105 height 26
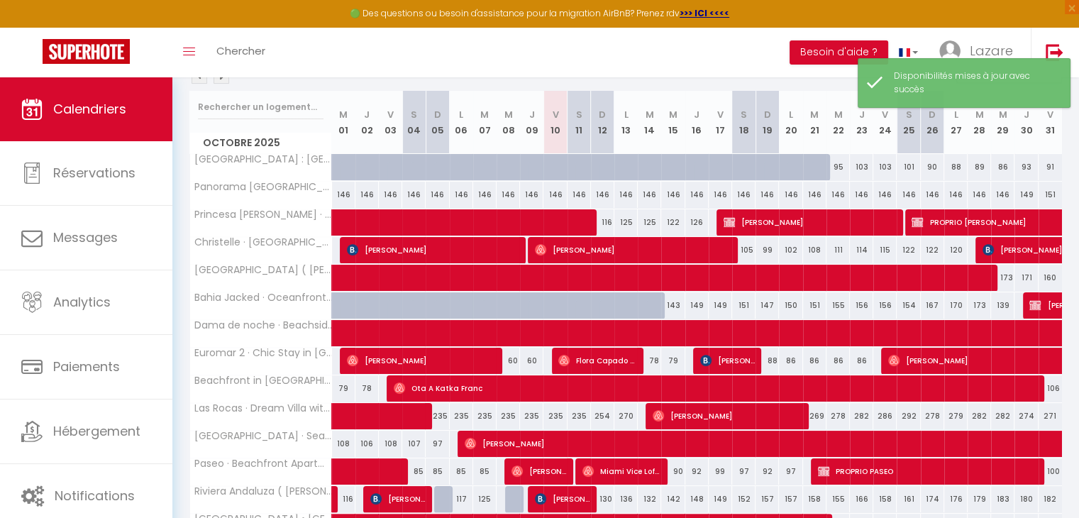
click at [652, 304] on div at bounding box center [657, 313] width 23 height 27
select select "1"
type input "[DATE] Octobre 2025"
type input "Mer 15 Octobre 2025"
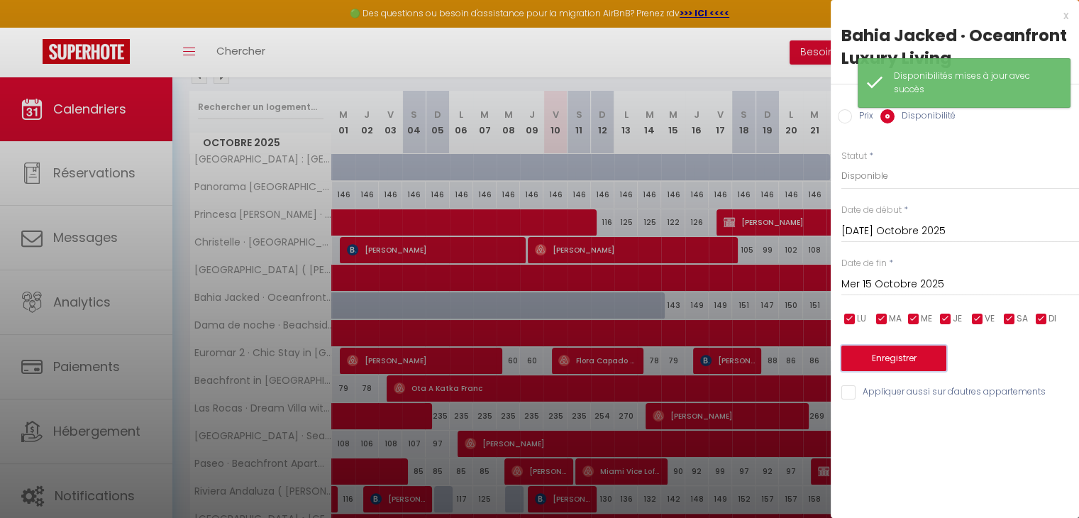
click at [880, 358] on button "Enregistrer" at bounding box center [894, 359] width 105 height 26
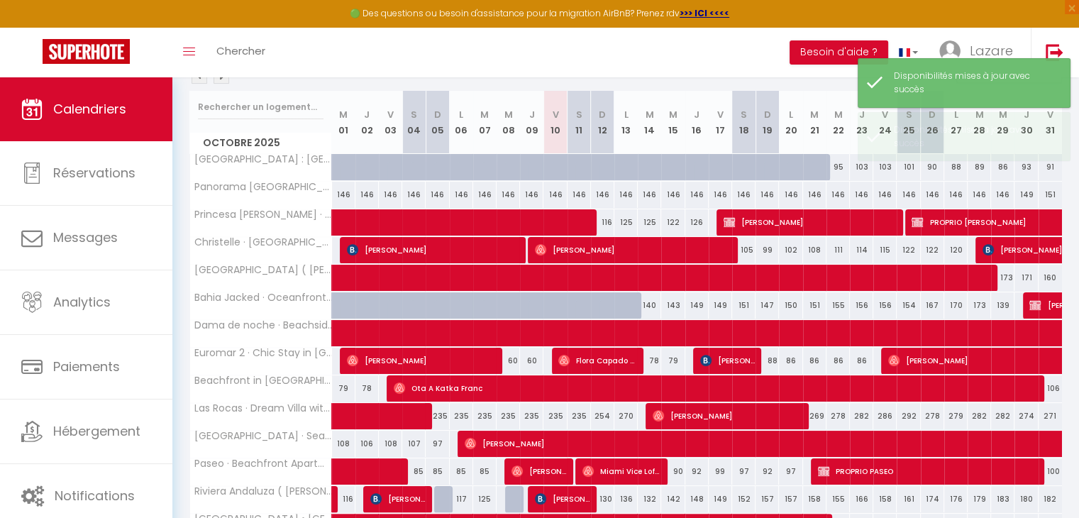
click at [633, 305] on div at bounding box center [634, 313] width 23 height 27
select select "1"
type input "Lun 13 Octobre 2025"
type input "[DATE] Octobre 2025"
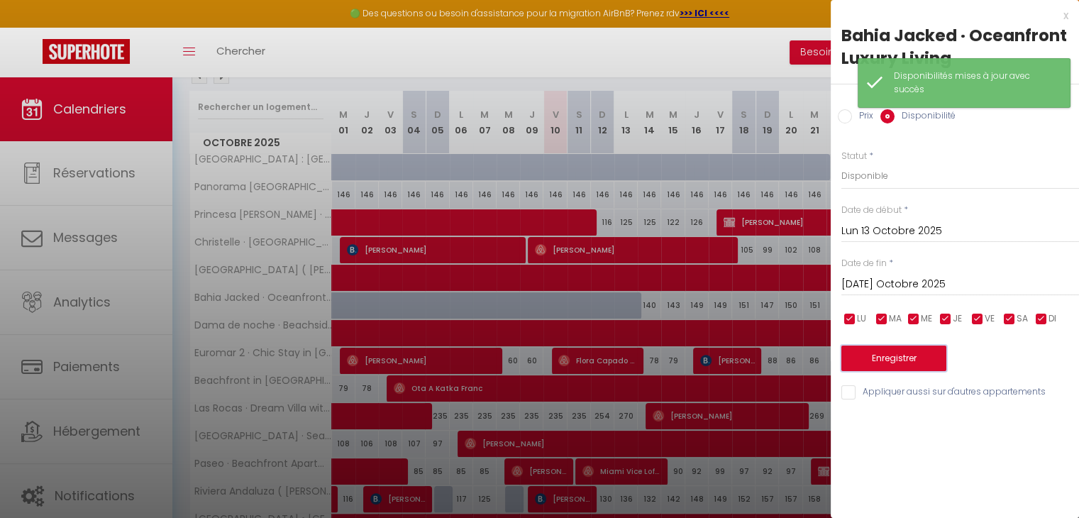
click at [859, 360] on button "Enregistrer" at bounding box center [894, 359] width 105 height 26
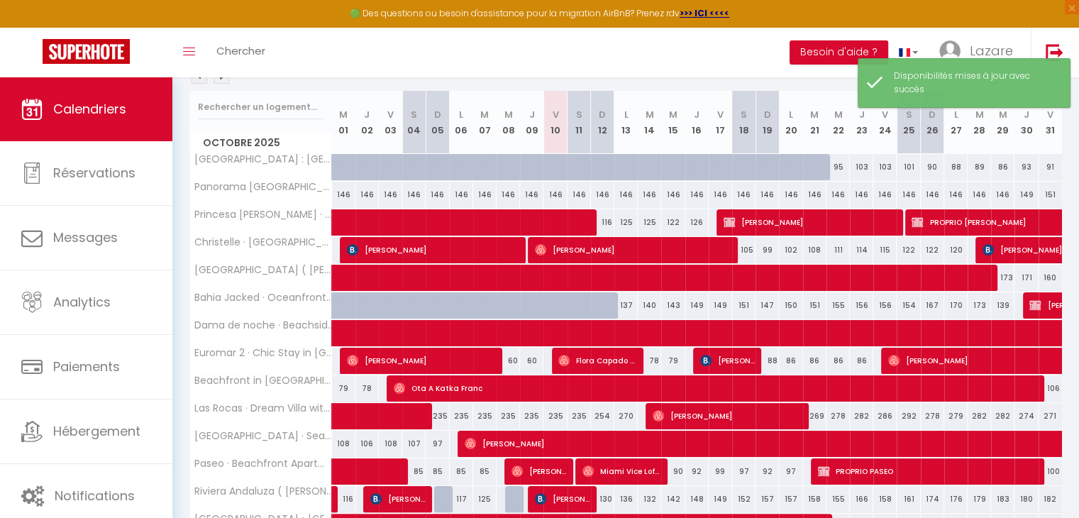
click at [605, 302] on div at bounding box center [611, 313] width 23 height 27
select select "1"
type input "Dim 12 Octobre 2025"
type input "Lun 13 Octobre 2025"
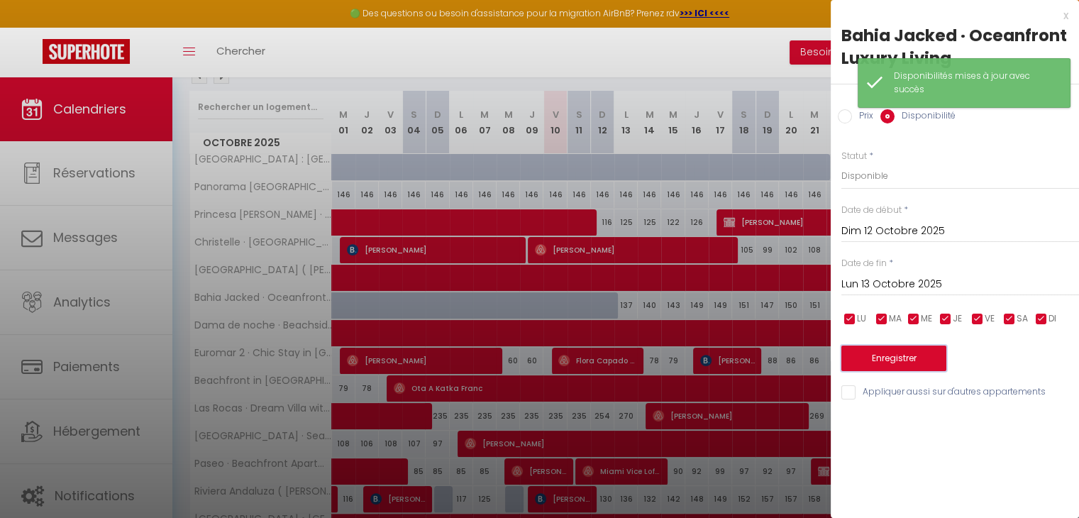
click at [890, 355] on button "Enregistrer" at bounding box center [894, 359] width 105 height 26
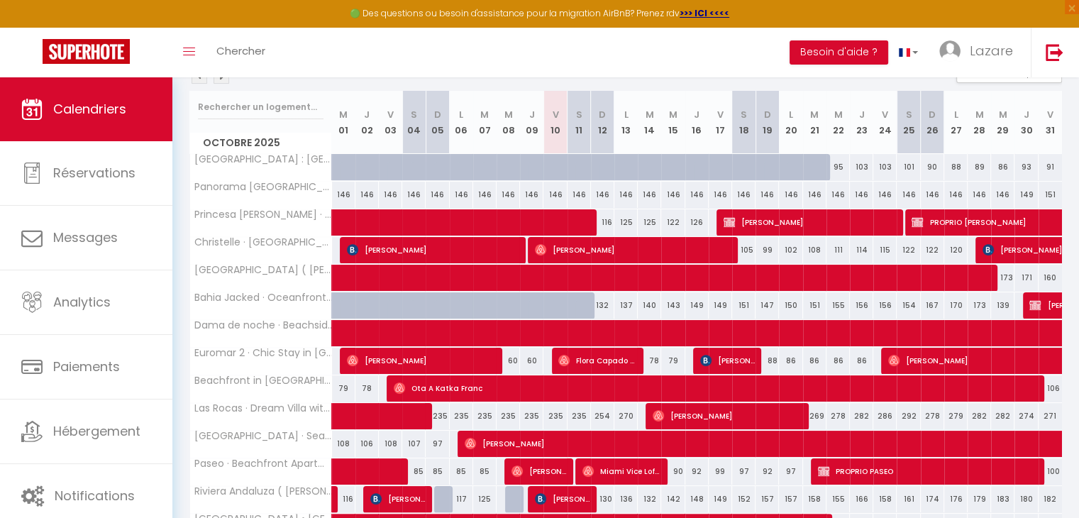
click at [587, 302] on div at bounding box center [586, 313] width 23 height 27
select select "1"
type input "Sam 11 Octobre 2025"
type input "Dim 12 Octobre 2025"
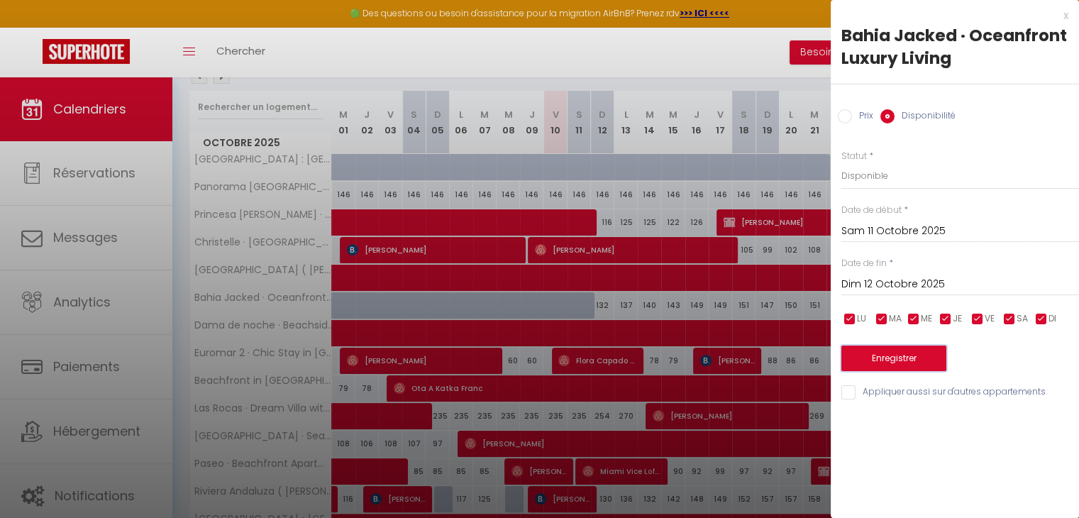
click at [881, 359] on button "Enregistrer" at bounding box center [894, 359] width 105 height 26
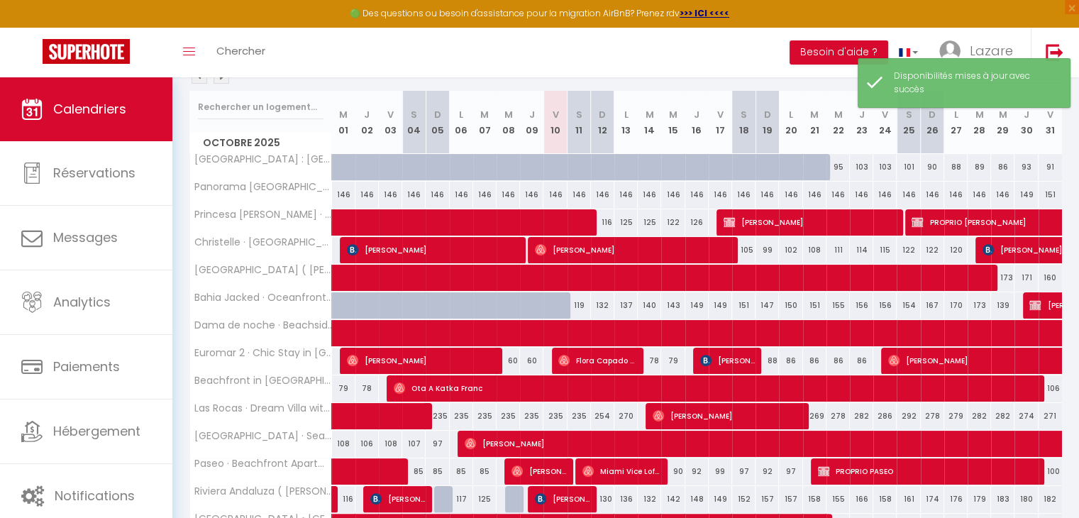
click at [559, 302] on div at bounding box center [563, 313] width 23 height 27
select select "1"
type input "Ven 10 Octobre 2025"
type input "Sam 11 Octobre 2025"
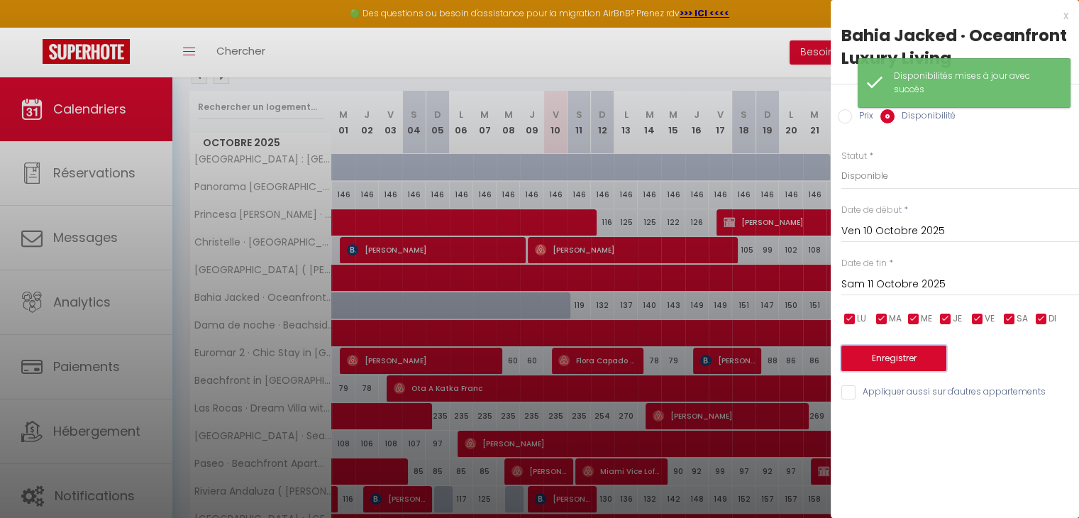
click at [912, 370] on button "Enregistrer" at bounding box center [894, 359] width 105 height 26
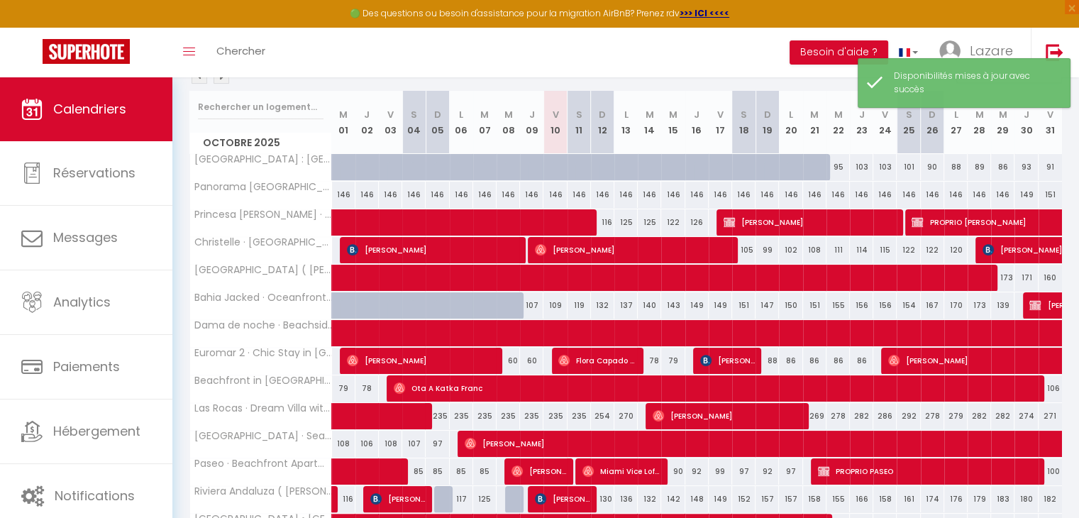
click at [514, 300] on div at bounding box center [516, 313] width 23 height 27
select select "1"
type input "Mer 08 Octobre 2025"
type input "Jeu 09 Octobre 2025"
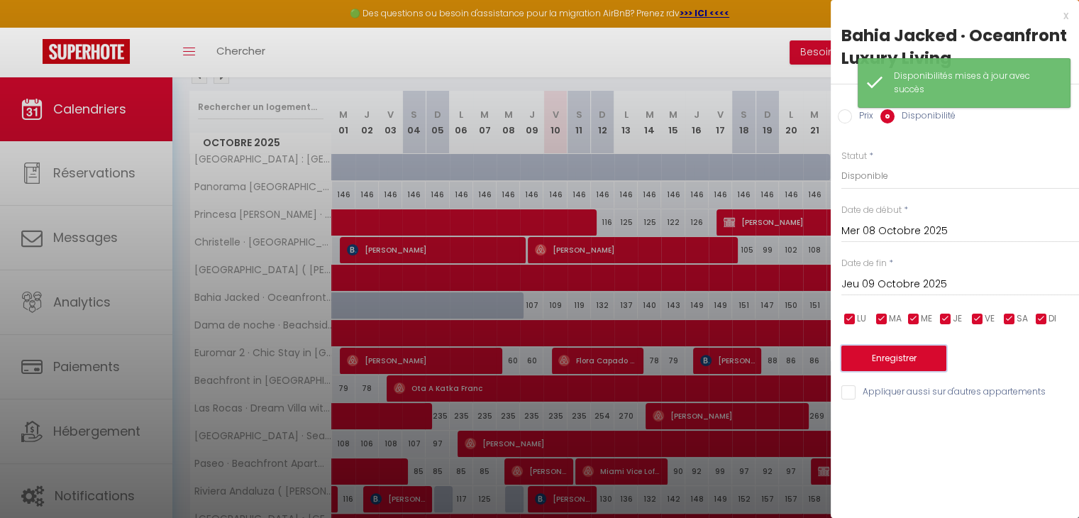
click at [883, 353] on button "Enregistrer" at bounding box center [894, 359] width 105 height 26
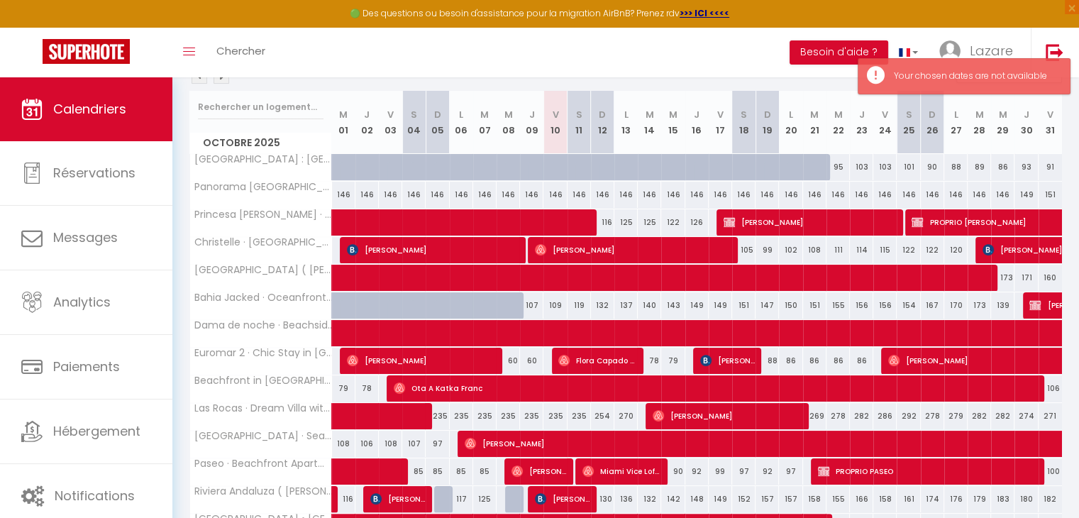
click at [514, 305] on div at bounding box center [516, 313] width 23 height 27
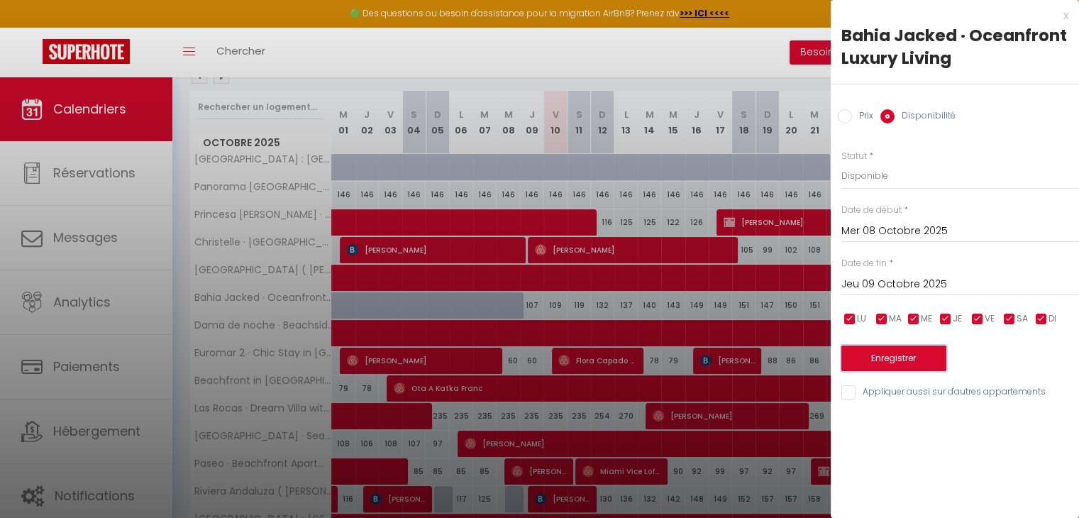
click at [863, 354] on button "Enregistrer" at bounding box center [894, 359] width 105 height 26
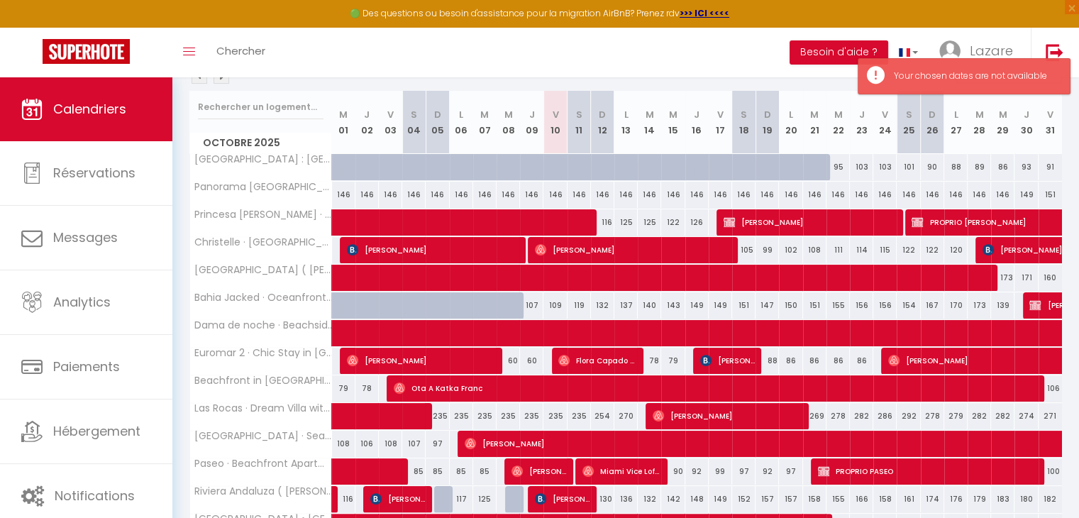
click at [479, 302] on div at bounding box center [484, 305] width 23 height 27
type input "[DATE] Octobre 2025"
type input "Mer 08 Octobre 2025"
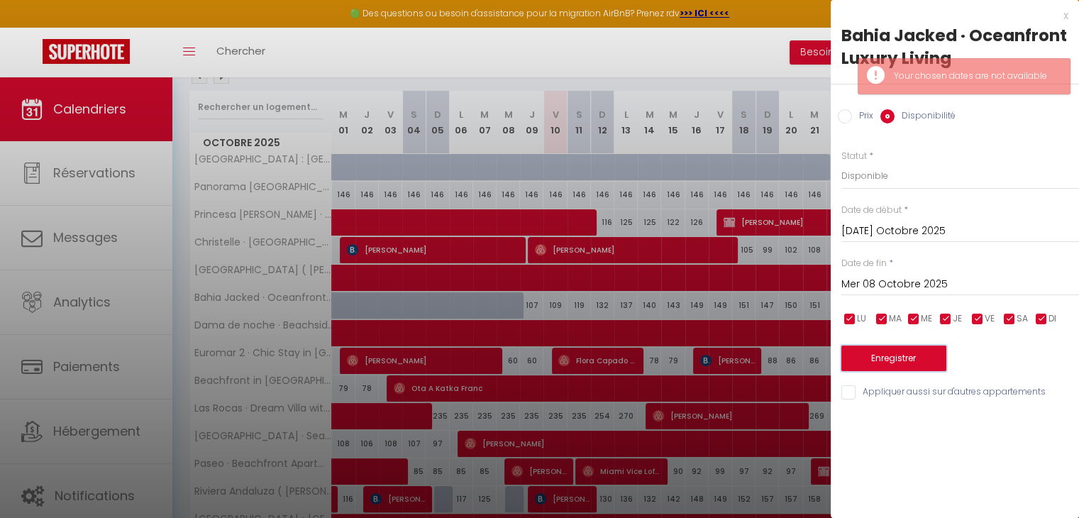
click at [862, 368] on button "Enregistrer" at bounding box center [894, 359] width 105 height 26
